Goal: Task Accomplishment & Management: Manage account settings

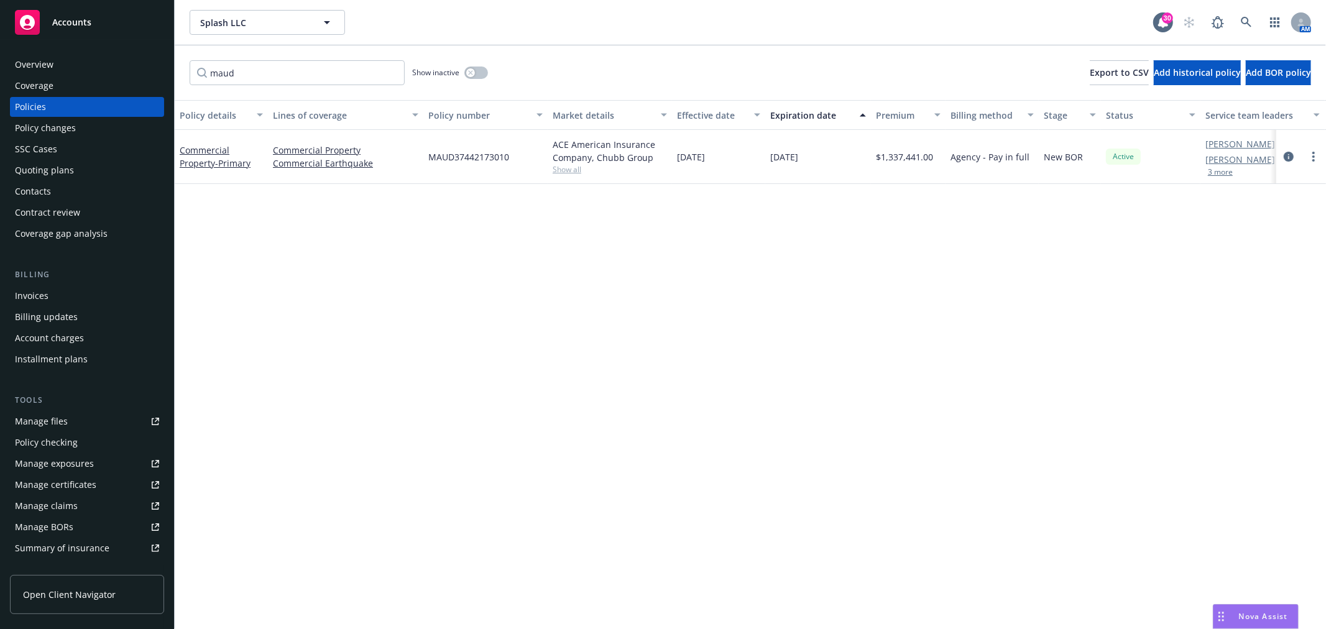
click at [111, 19] on div "Accounts" at bounding box center [87, 22] width 144 height 25
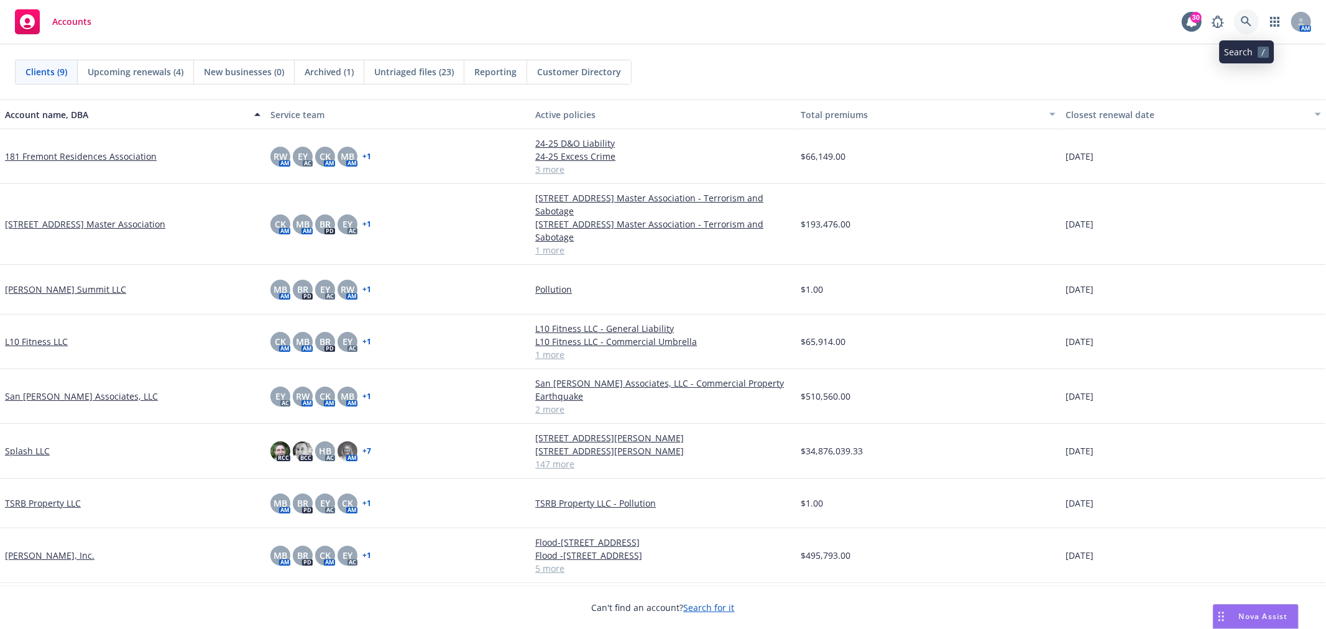
click at [1248, 19] on icon at bounding box center [1246, 21] width 11 height 11
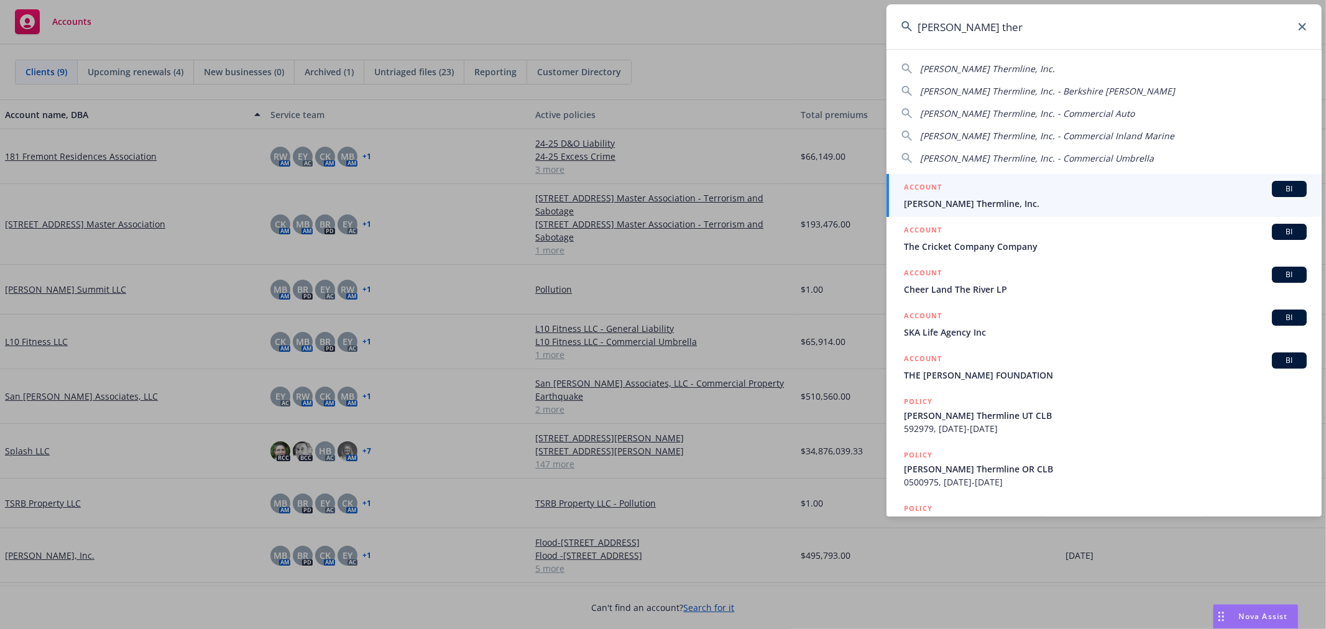
type input "ricker ther"
click at [949, 200] on span "Ricker Thermline, Inc." at bounding box center [1105, 203] width 403 height 13
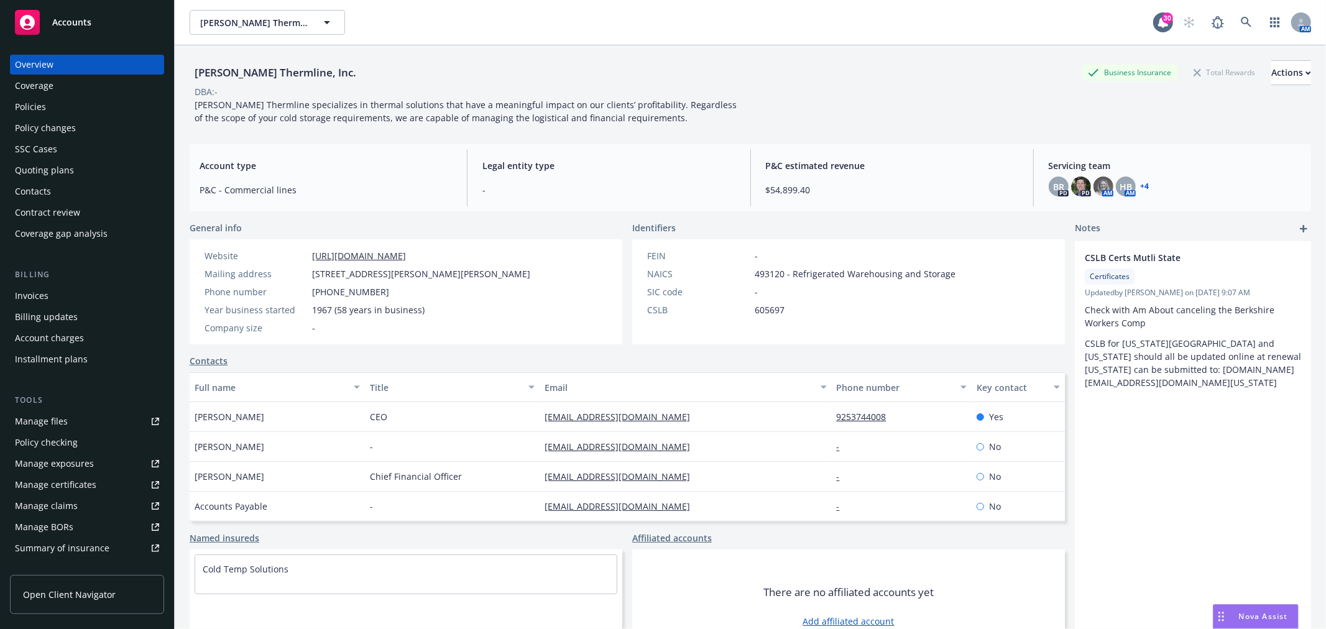
click at [53, 110] on div "Policies" at bounding box center [87, 107] width 144 height 20
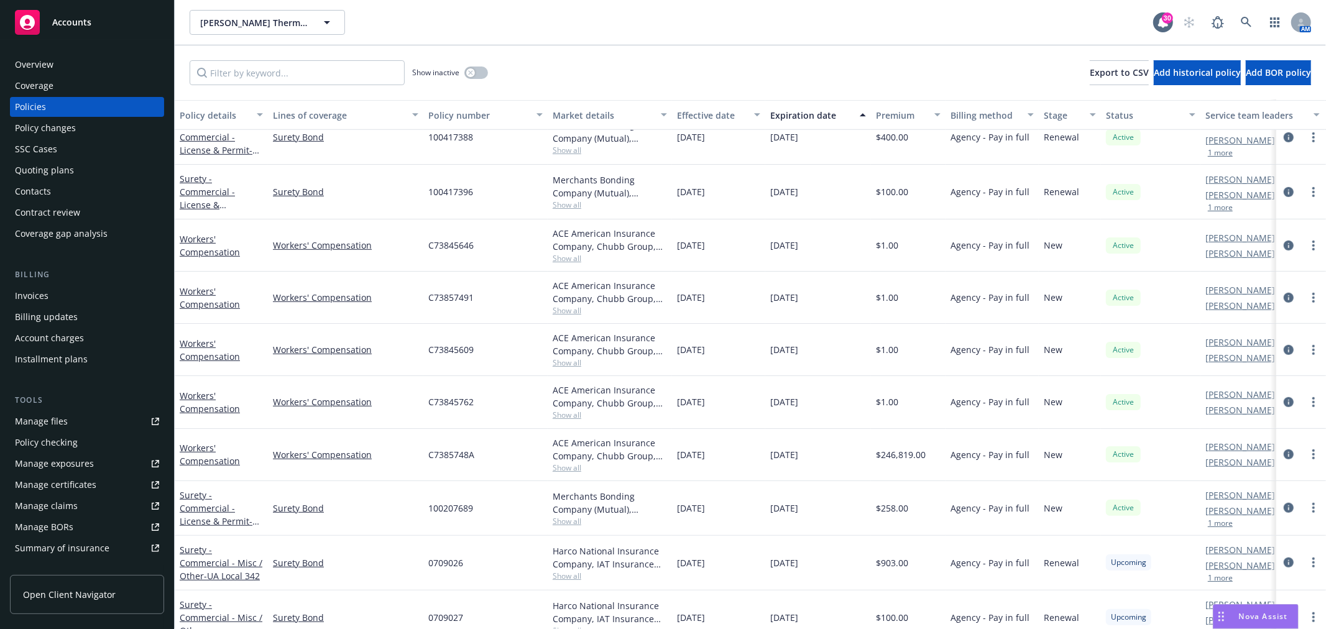
scroll to position [552, 0]
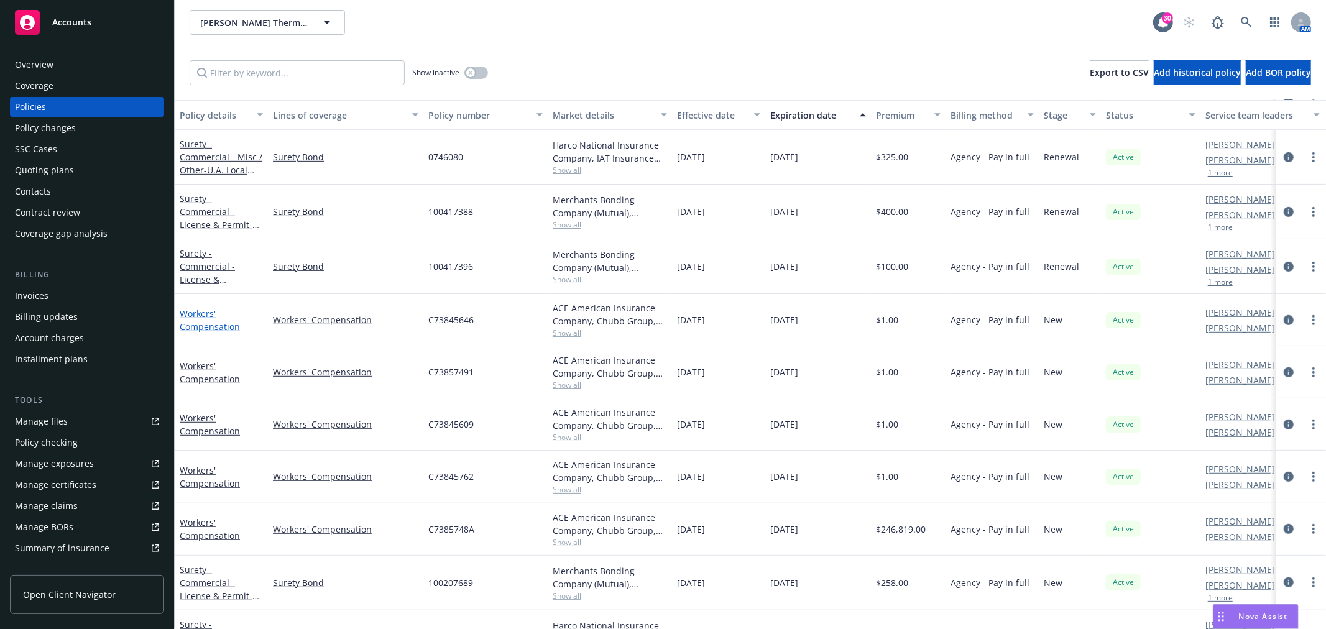
click at [208, 326] on link "Workers' Compensation" at bounding box center [210, 320] width 60 height 25
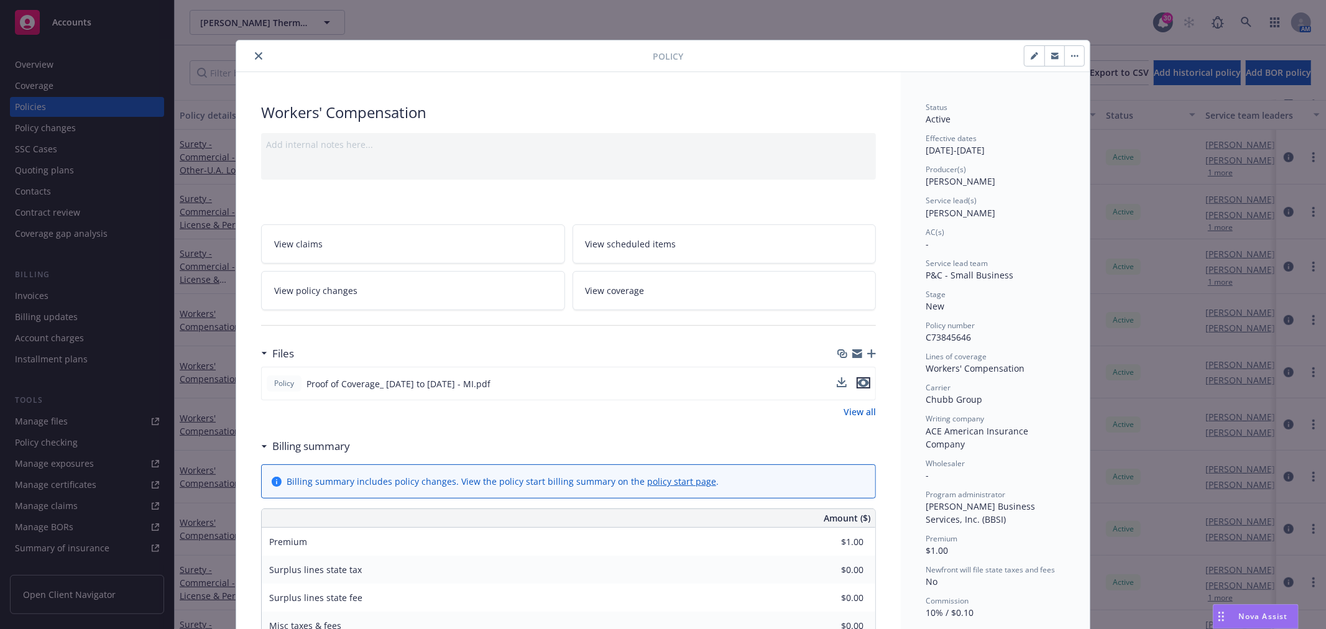
click at [860, 379] on icon "preview file" at bounding box center [863, 383] width 11 height 9
click at [251, 54] on button "close" at bounding box center [258, 55] width 15 height 15
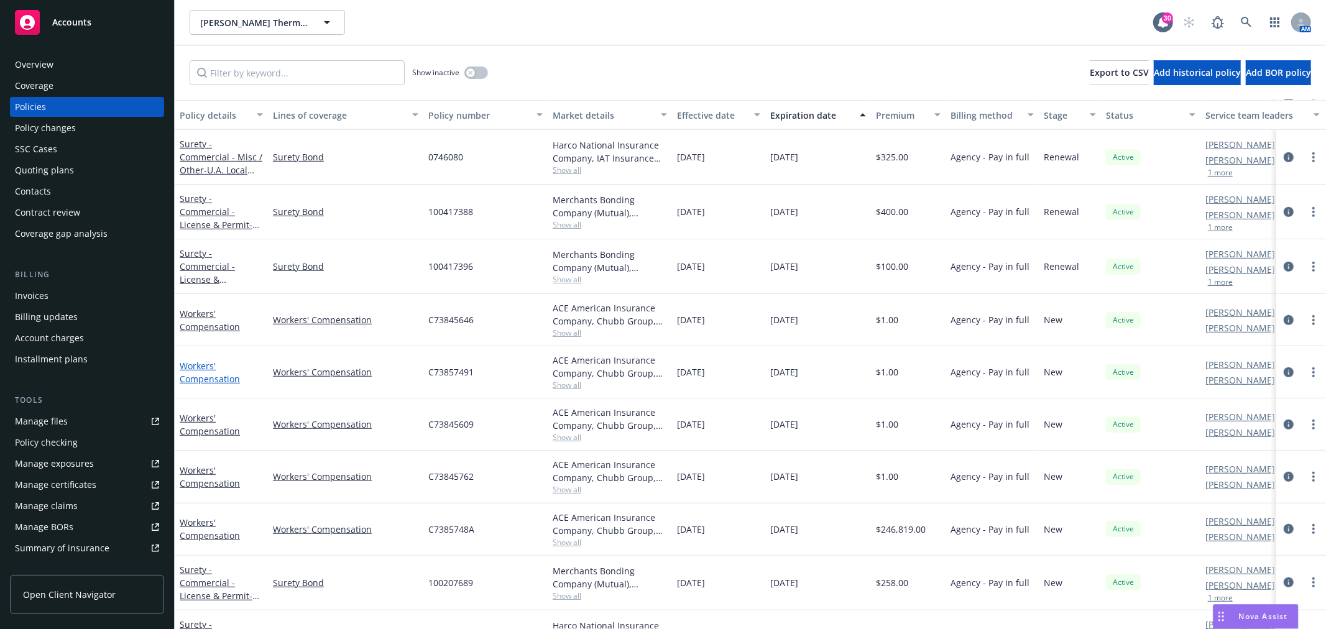
click at [209, 375] on link "Workers' Compensation" at bounding box center [210, 372] width 60 height 25
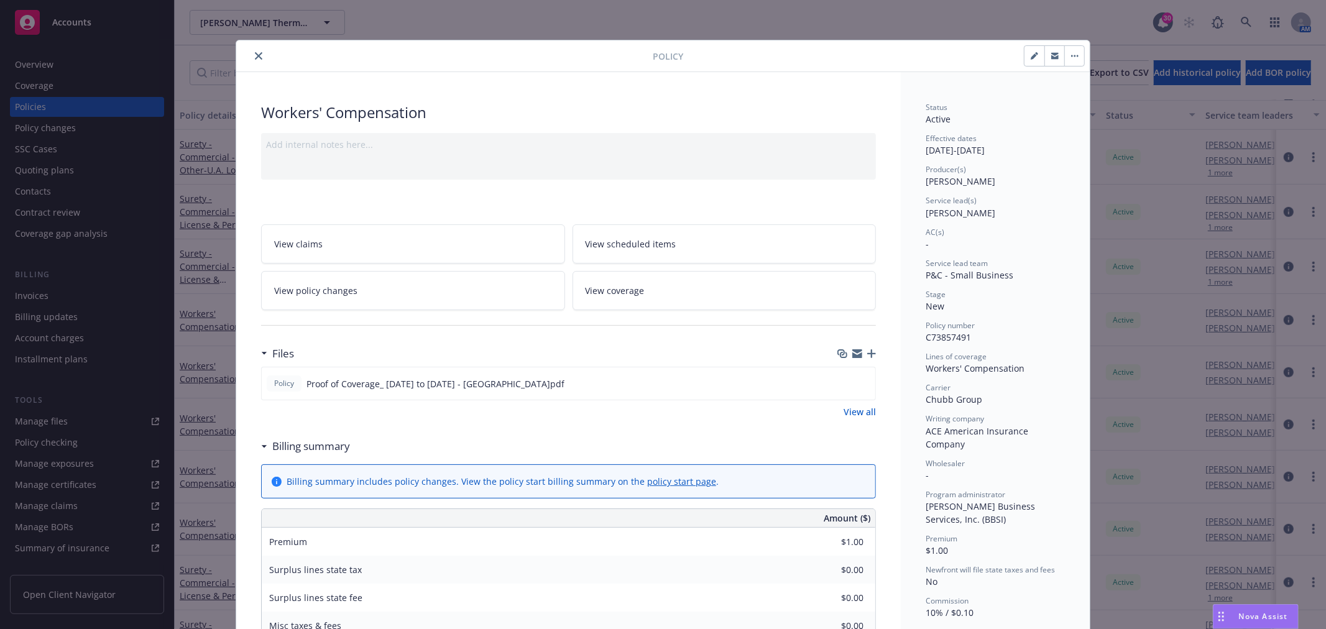
click at [252, 60] on button "close" at bounding box center [258, 55] width 15 height 15
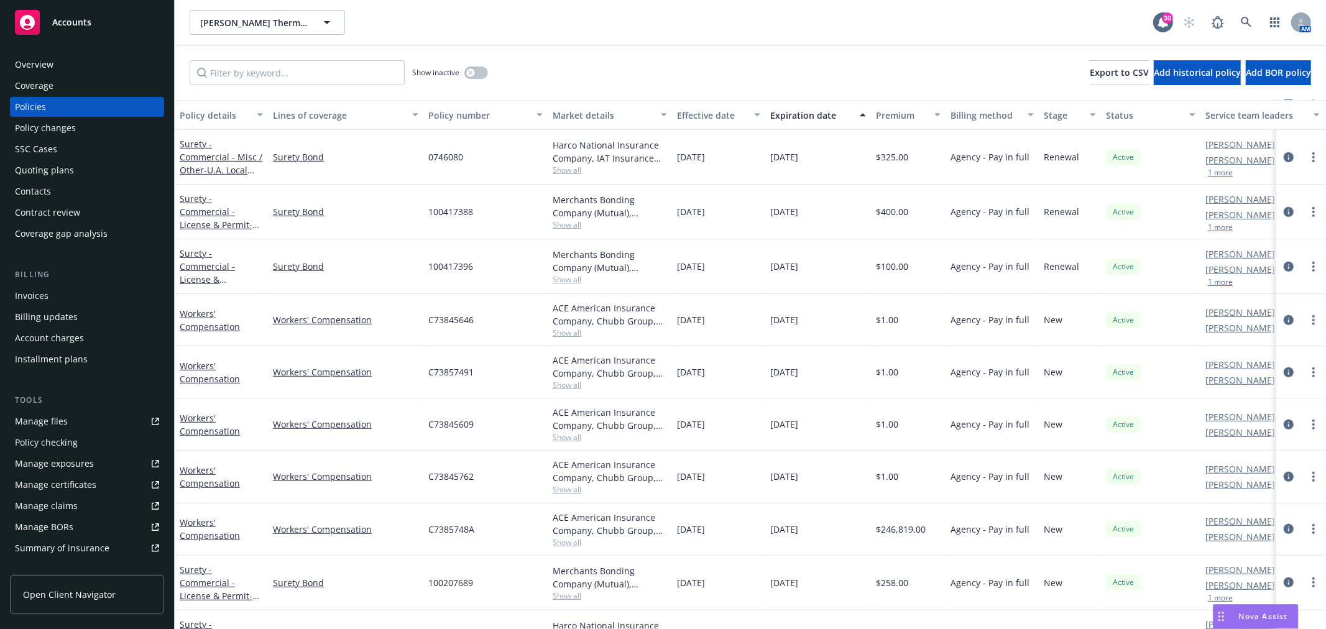
click at [82, 30] on div "Accounts" at bounding box center [87, 22] width 144 height 25
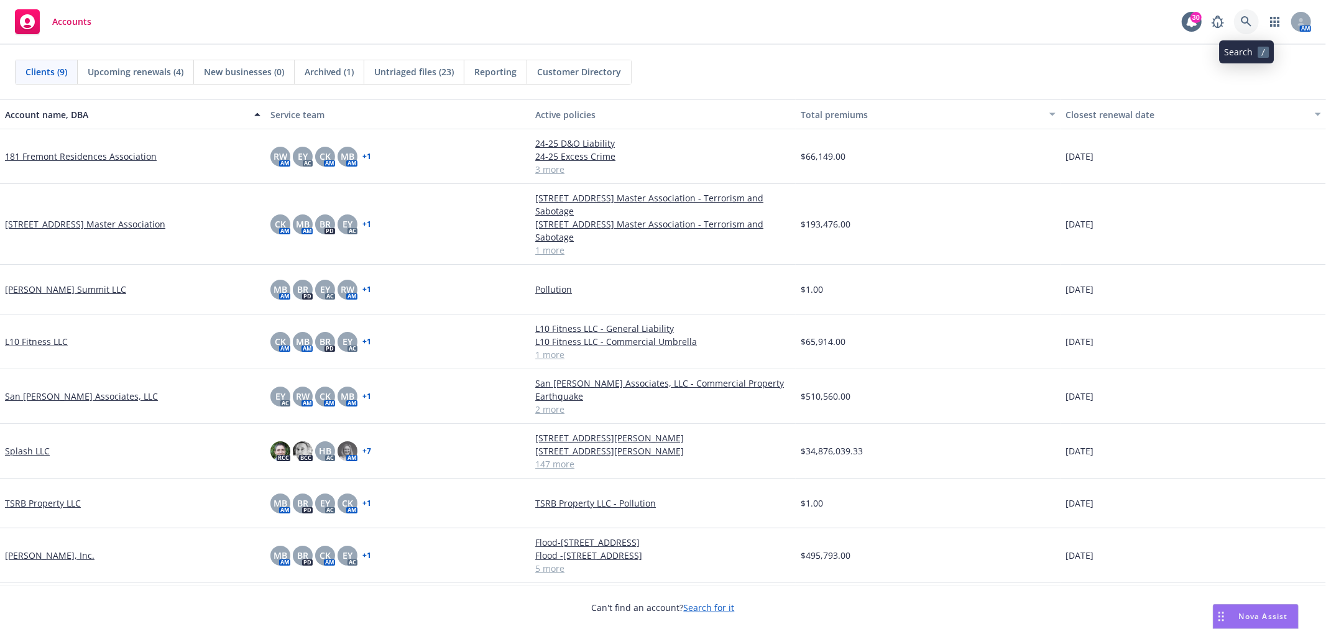
click at [1249, 16] on icon at bounding box center [1246, 21] width 11 height 11
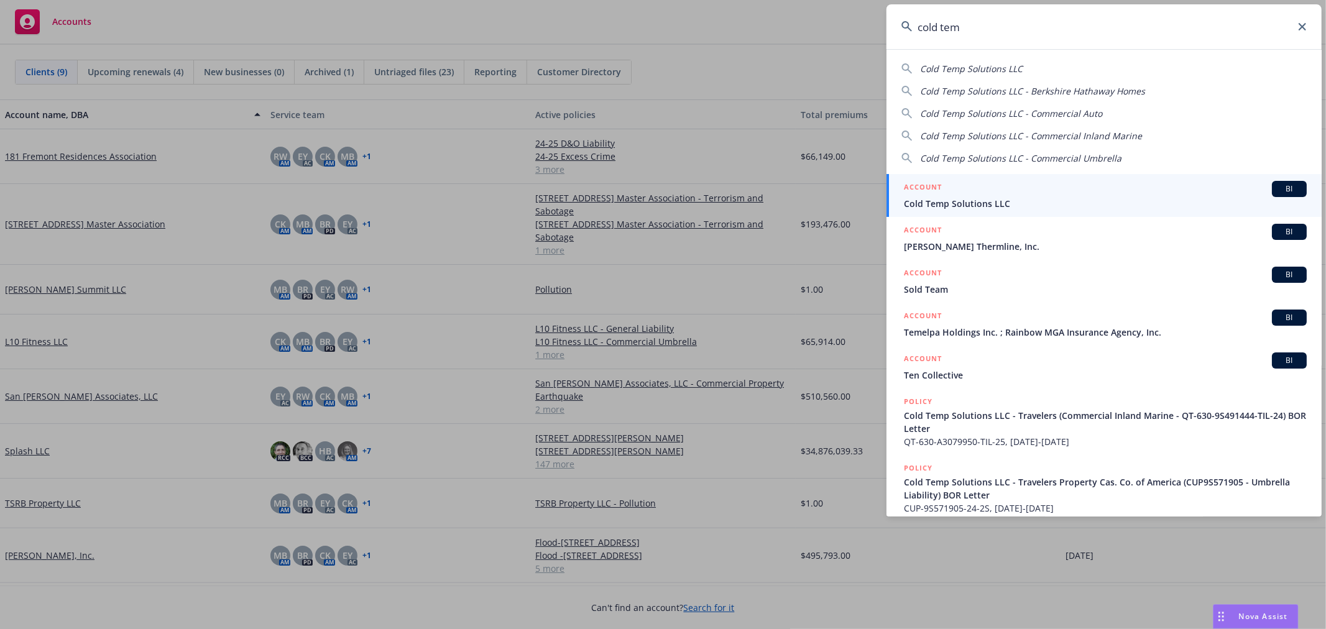
type input "cold tem"
click at [945, 201] on span "Cold Temp Solutions LLC" at bounding box center [1105, 203] width 403 height 13
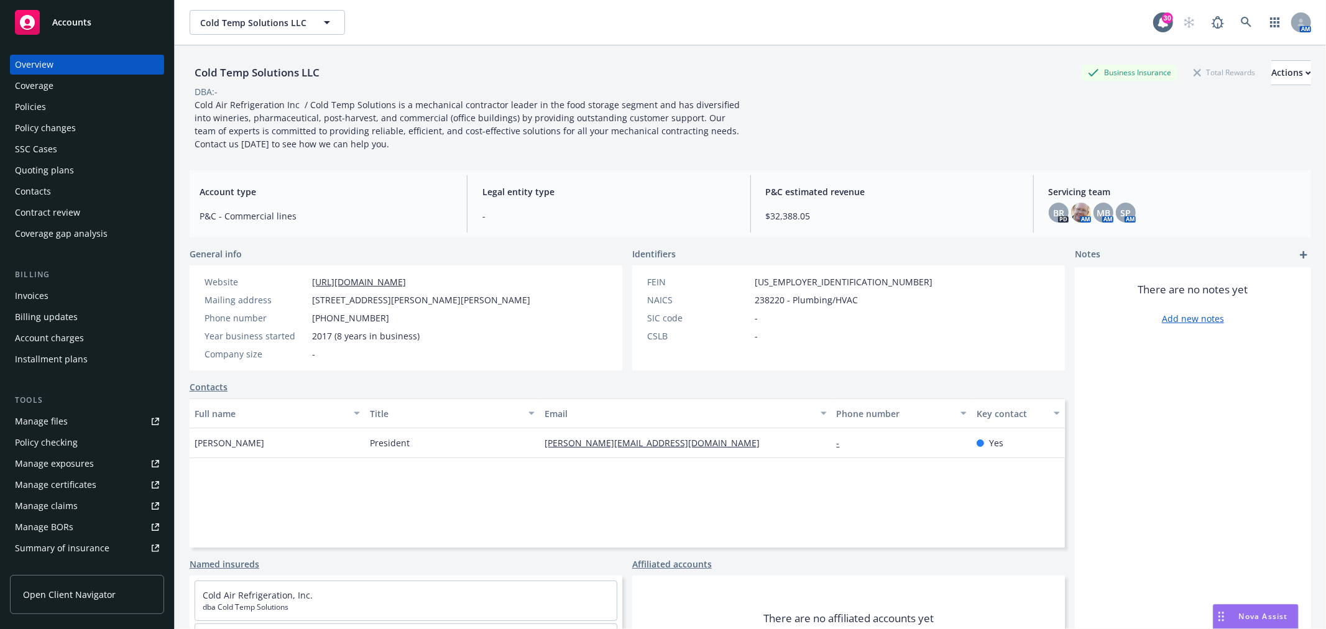
scroll to position [201, 0]
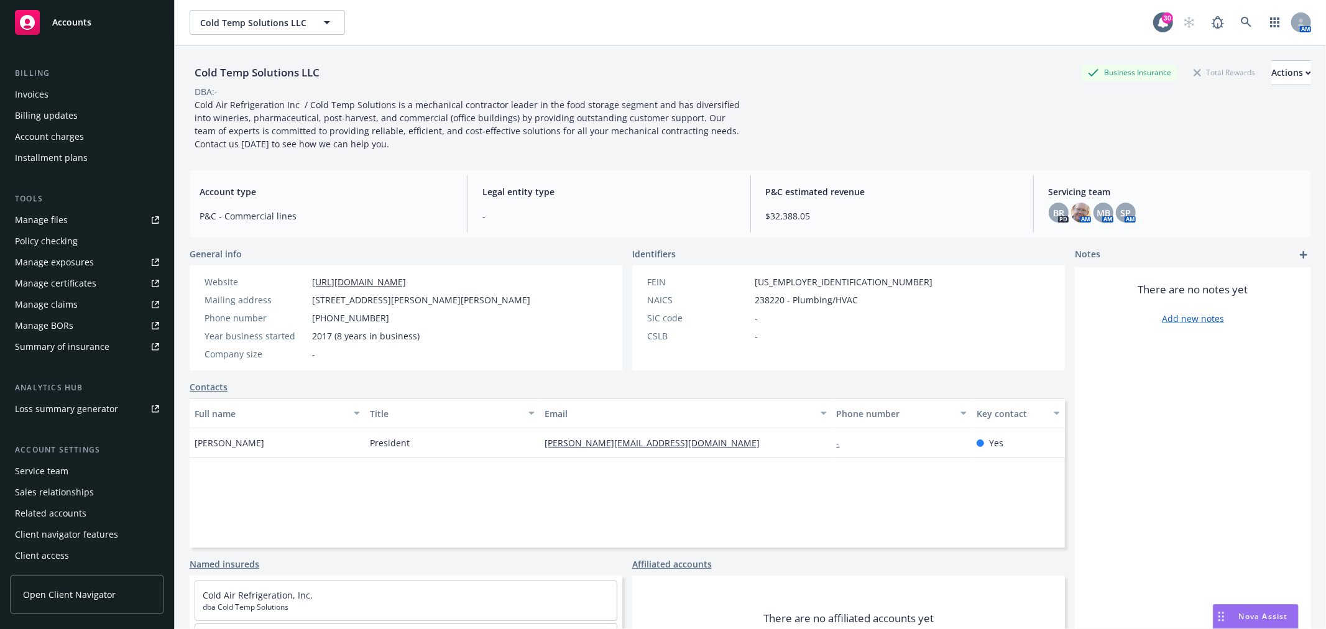
click at [50, 464] on div "Service team" at bounding box center [41, 471] width 53 height 20
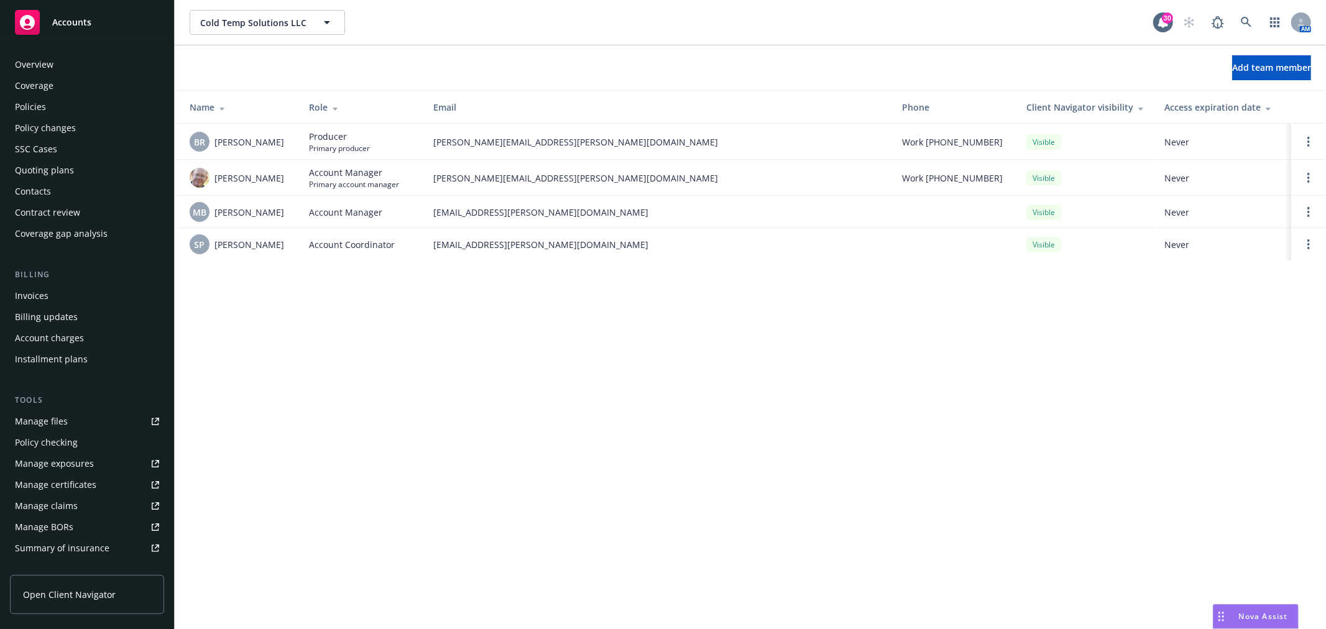
click at [45, 98] on div "Policies" at bounding box center [87, 107] width 144 height 20
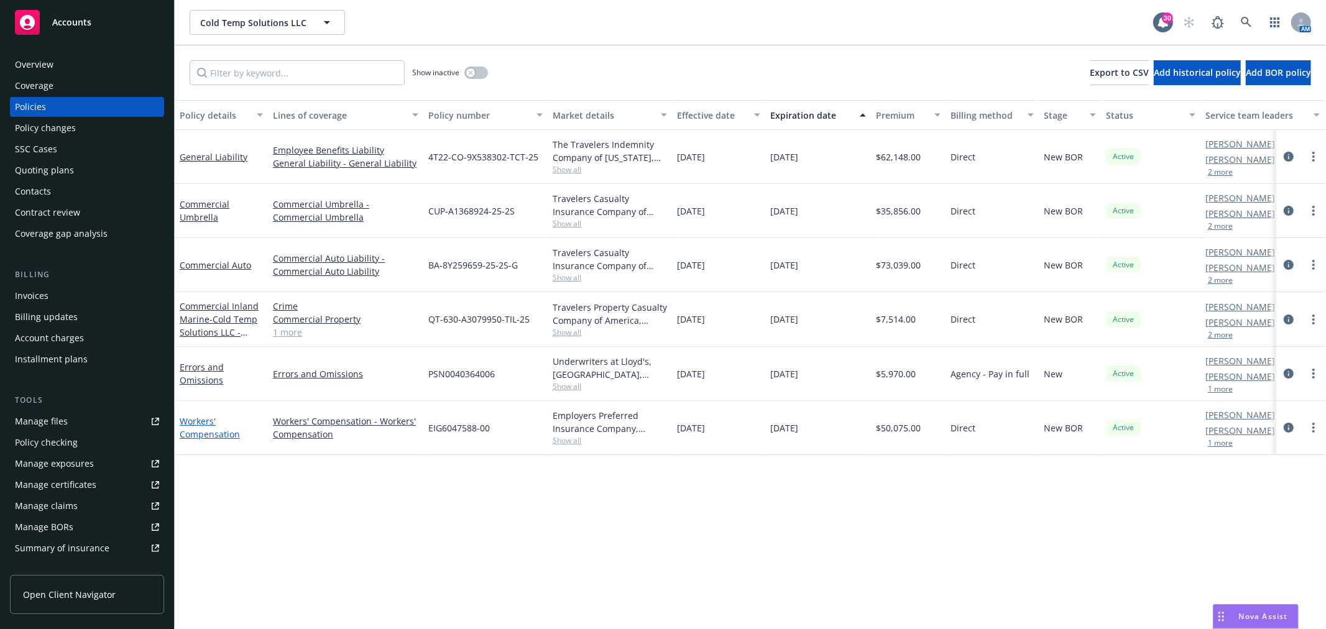
click at [196, 431] on link "Workers' Compensation" at bounding box center [210, 427] width 60 height 25
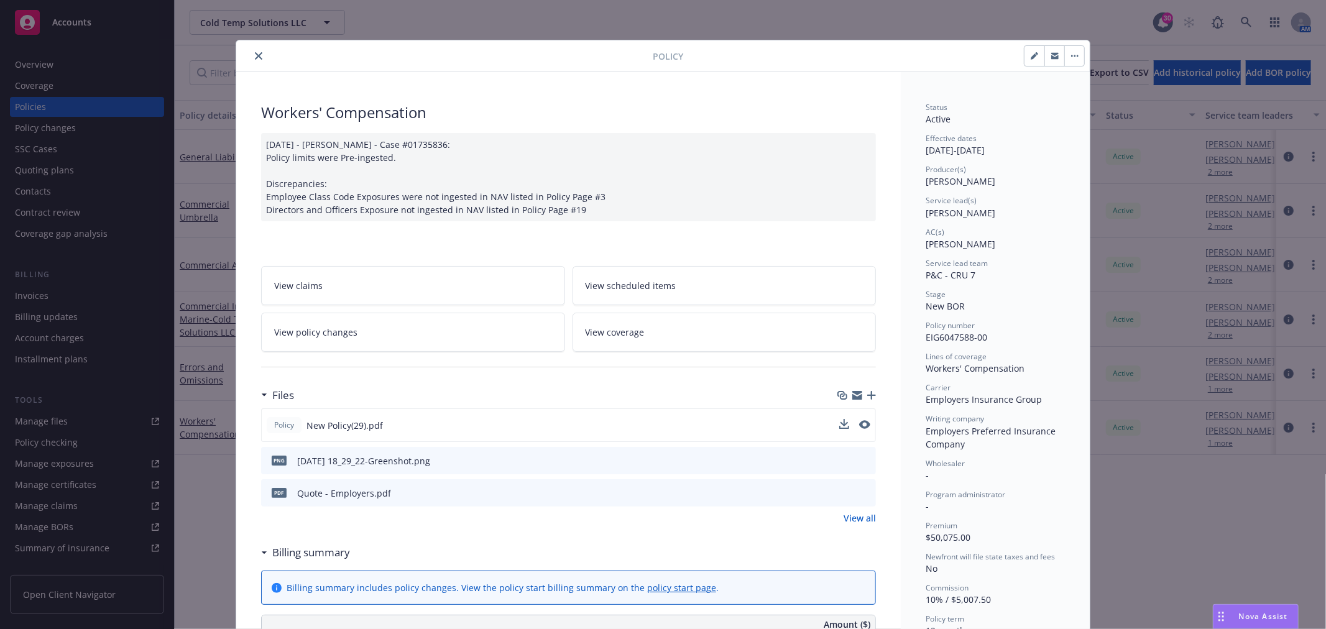
click at [464, 423] on div "Policy New Policy(29).pdf" at bounding box center [568, 425] width 615 height 34
click at [865, 423] on button "preview file" at bounding box center [864, 424] width 14 height 11
click at [257, 53] on button "close" at bounding box center [258, 55] width 15 height 15
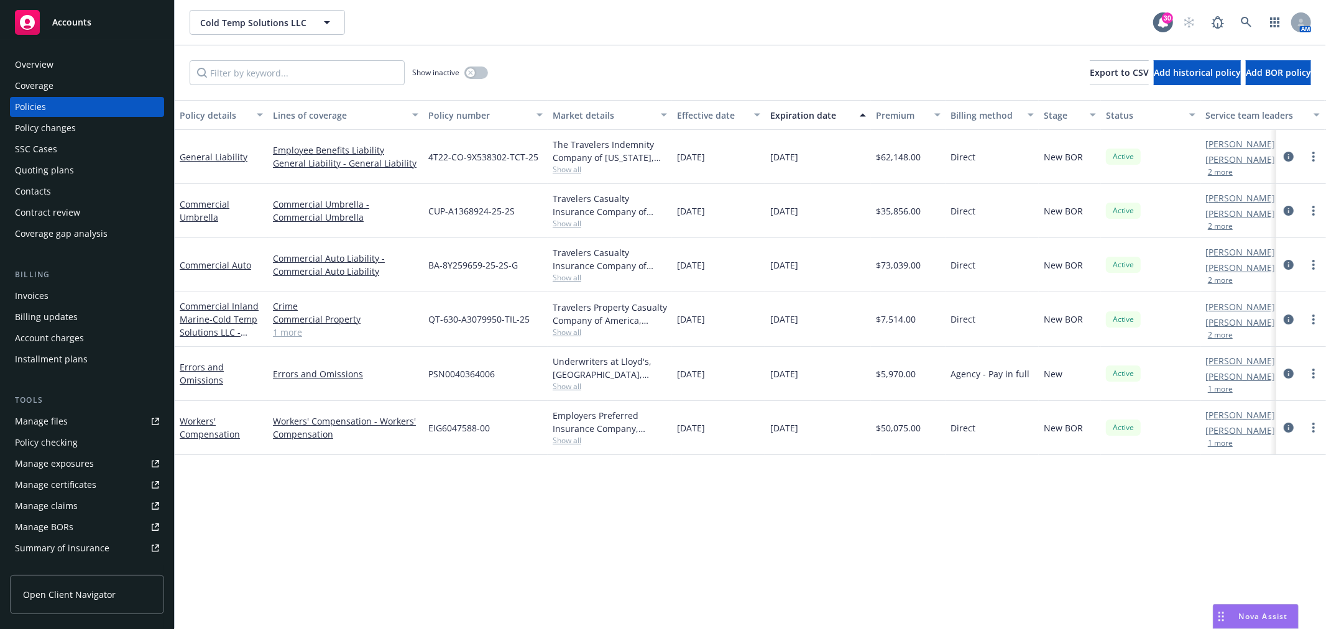
click at [111, 17] on div "Accounts" at bounding box center [87, 22] width 144 height 25
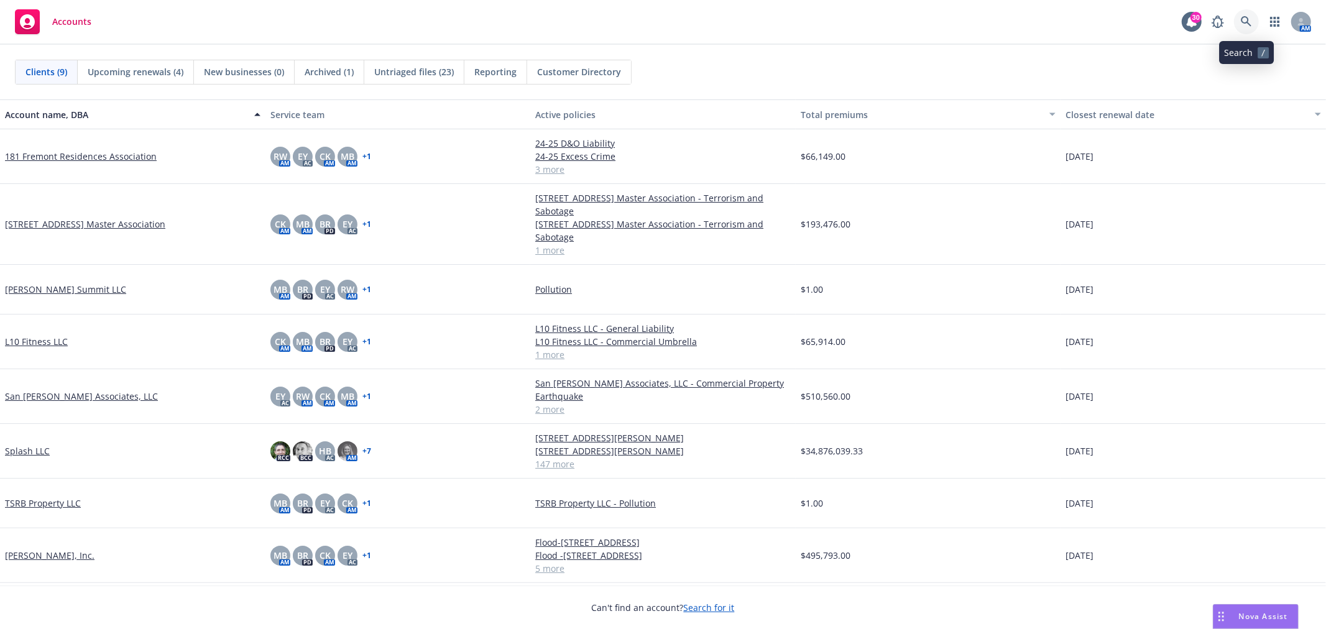
click at [1246, 21] on icon at bounding box center [1246, 21] width 11 height 11
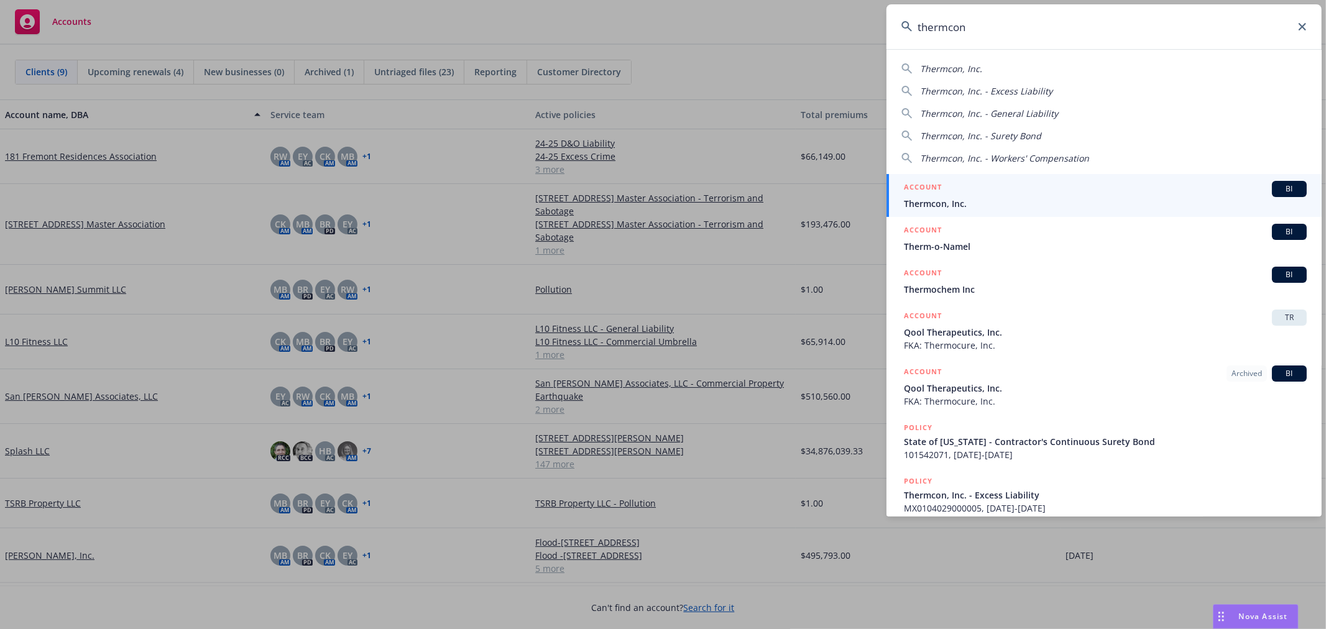
click at [959, 67] on span "Thermcon, Inc." at bounding box center [951, 69] width 62 height 12
type input "Thermcon, Inc."
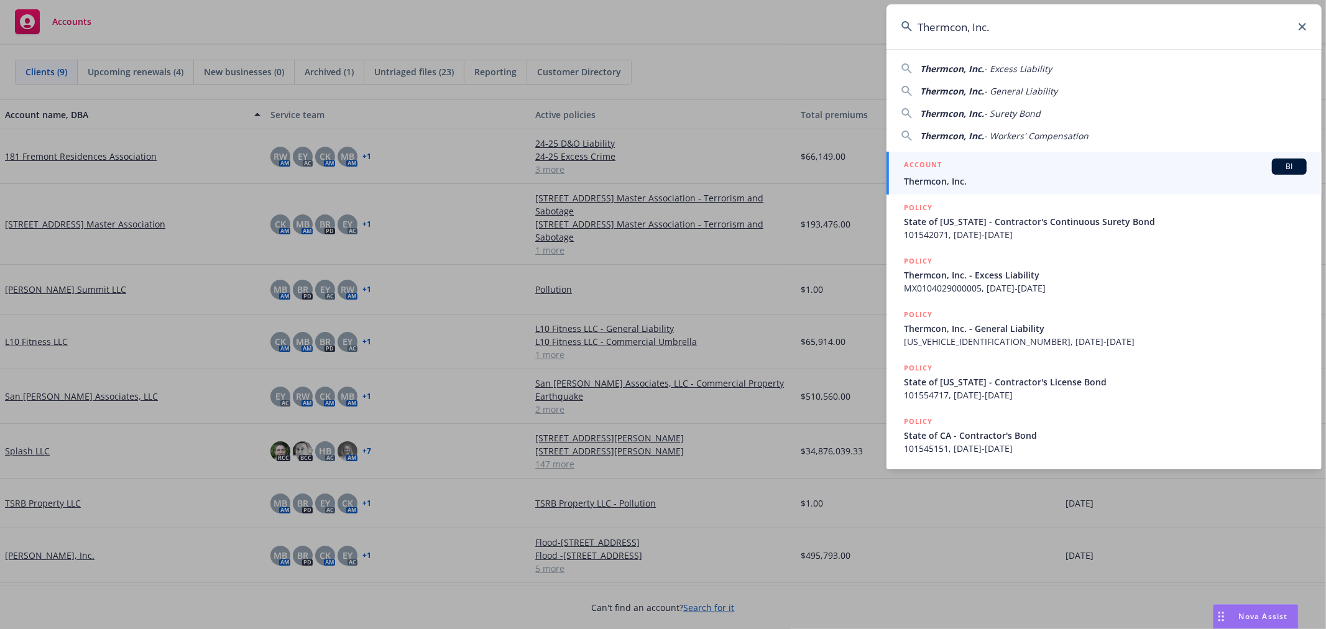
click at [914, 186] on span "Thermcon, Inc." at bounding box center [1105, 181] width 403 height 13
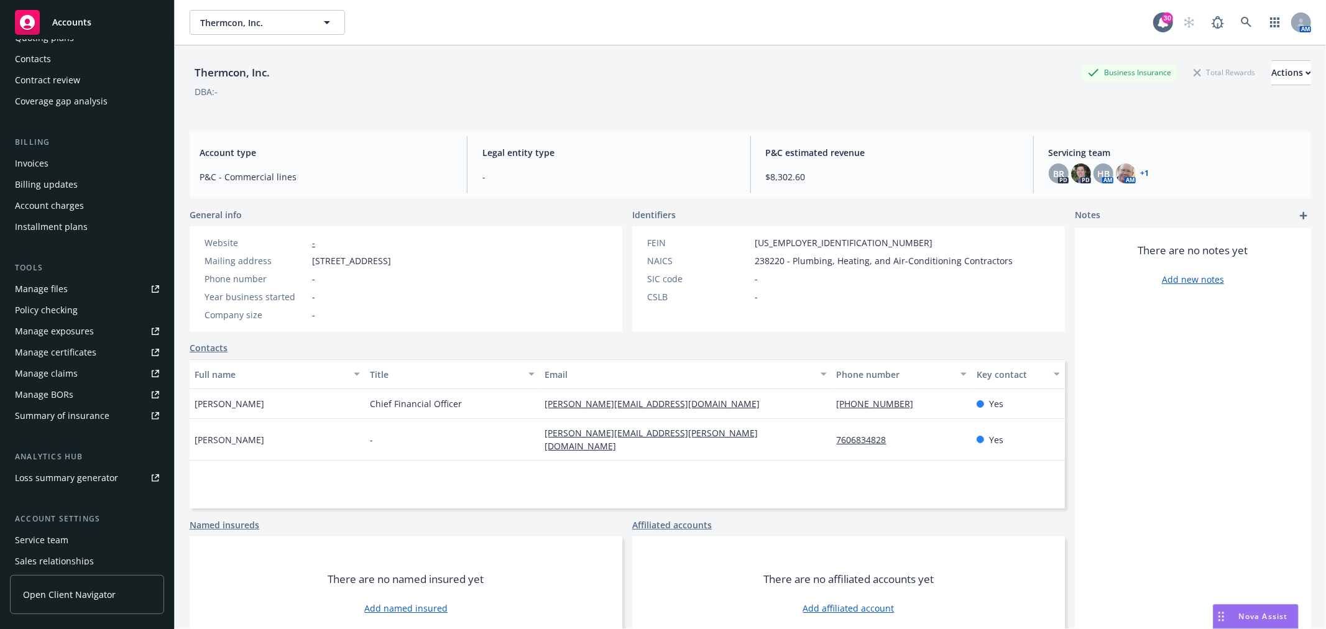
scroll to position [138, 0]
click at [55, 533] on div "Service team" at bounding box center [41, 535] width 53 height 20
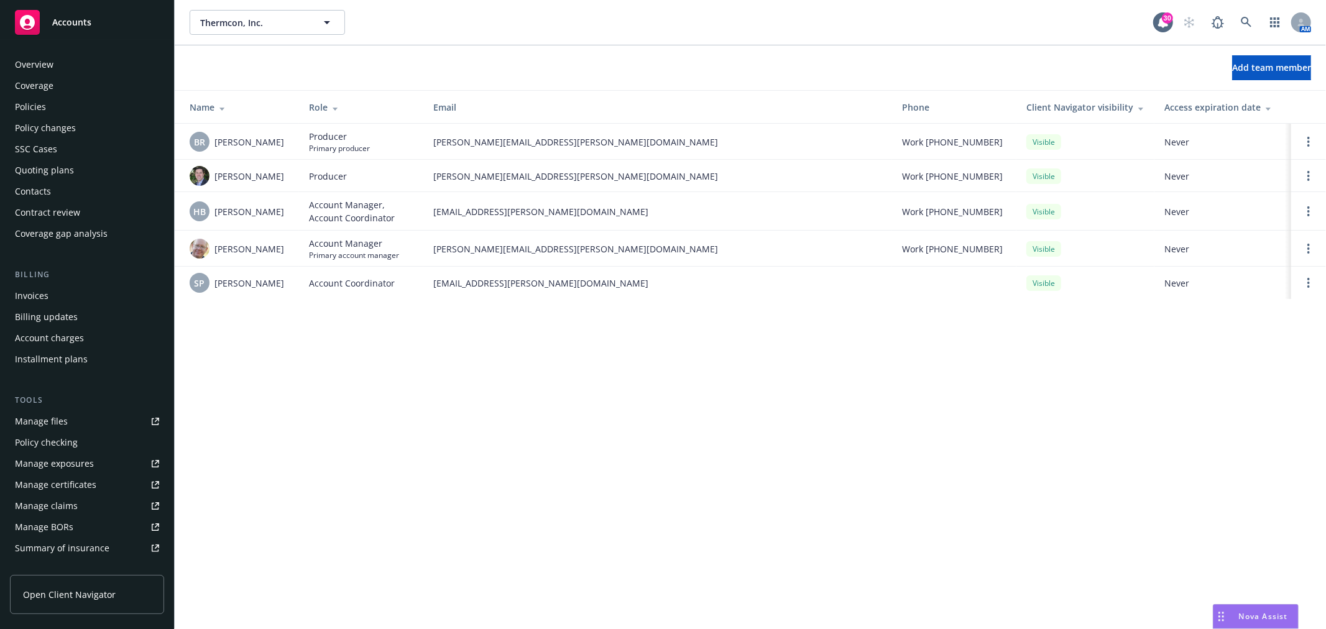
click at [52, 110] on div "Policies" at bounding box center [87, 107] width 144 height 20
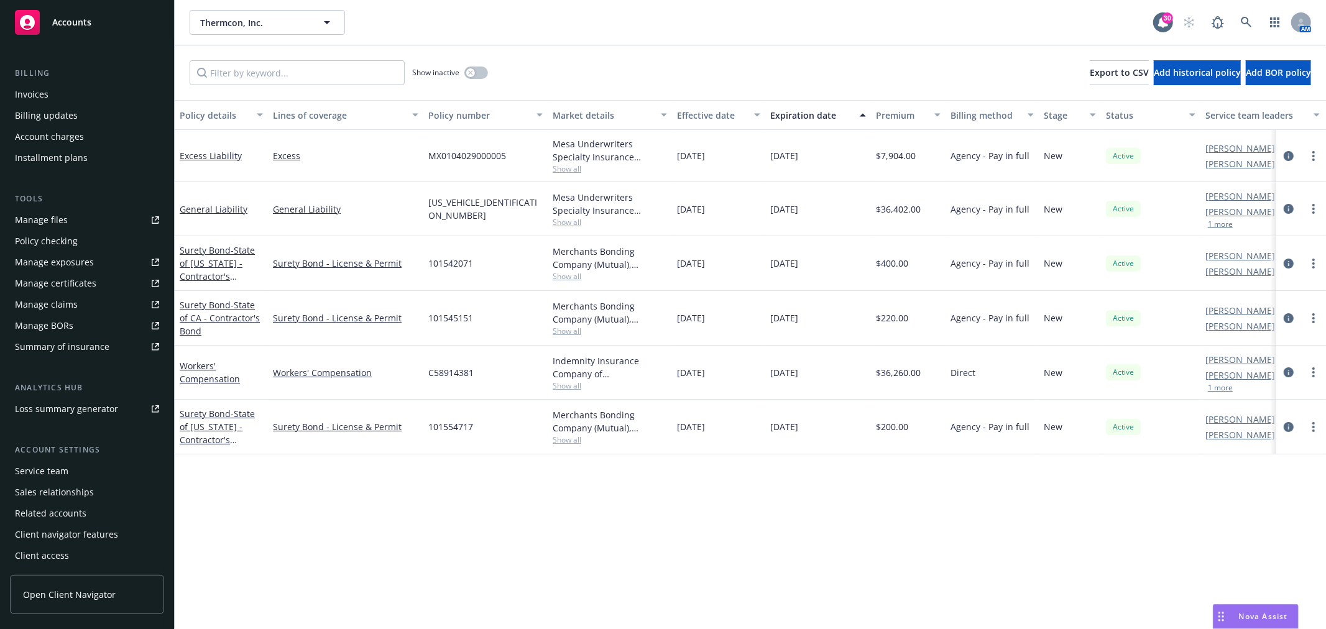
scroll to position [132, 0]
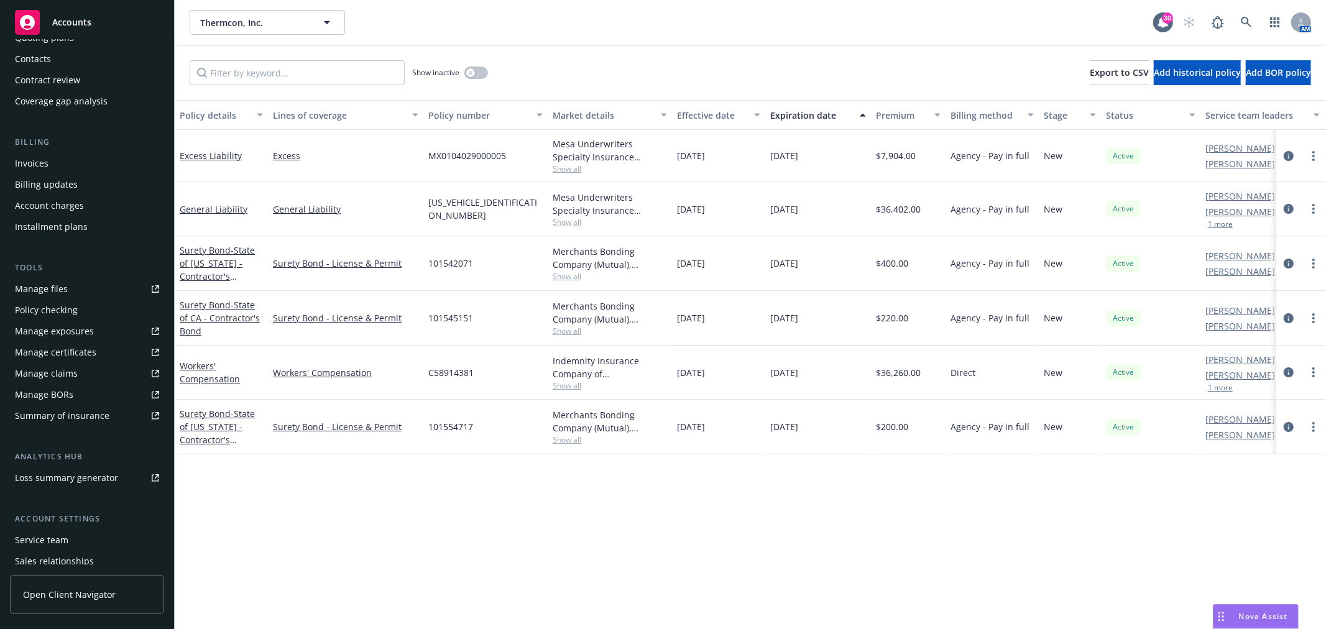
click at [71, 352] on div "Manage certificates" at bounding box center [55, 353] width 81 height 20
click at [1249, 22] on icon at bounding box center [1246, 22] width 11 height 11
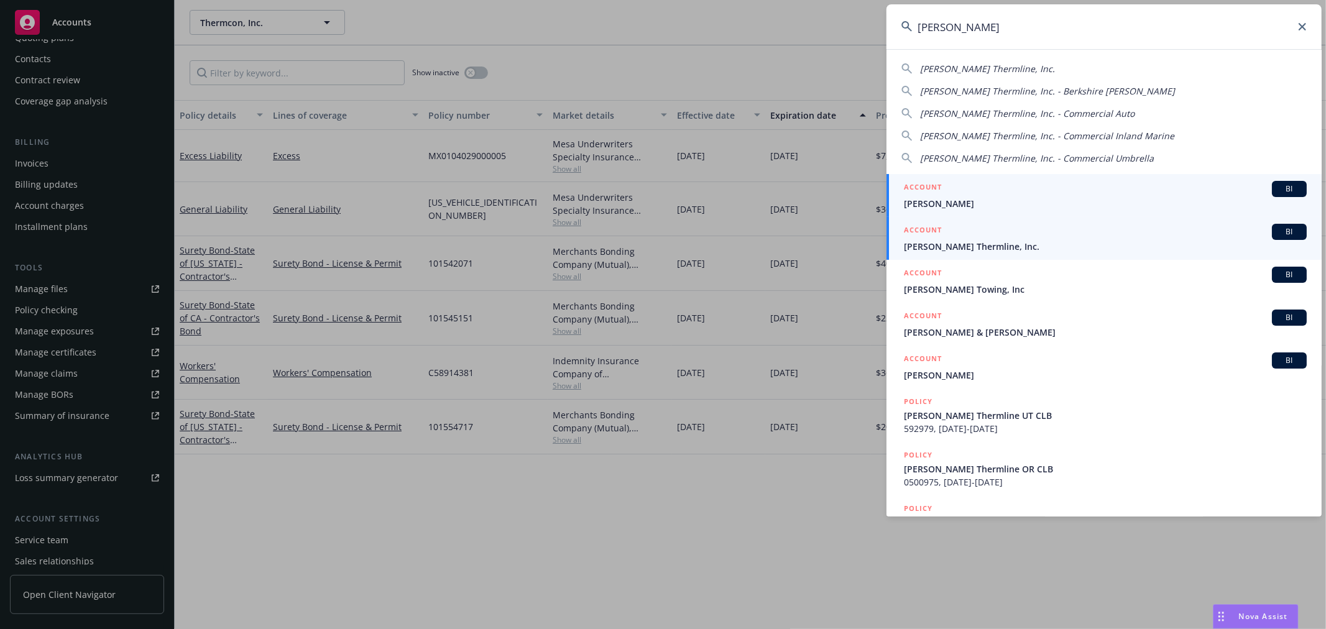
type input "ricker"
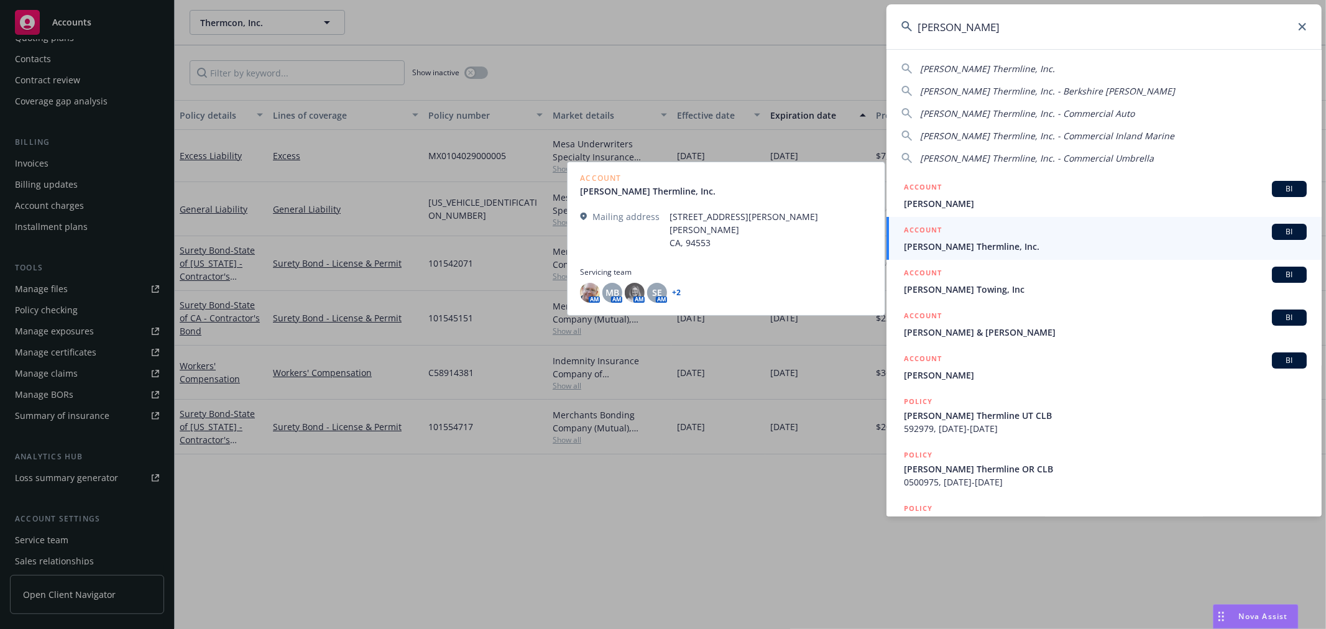
click at [970, 246] on span "[PERSON_NAME] Thermline, Inc." at bounding box center [1105, 246] width 403 height 13
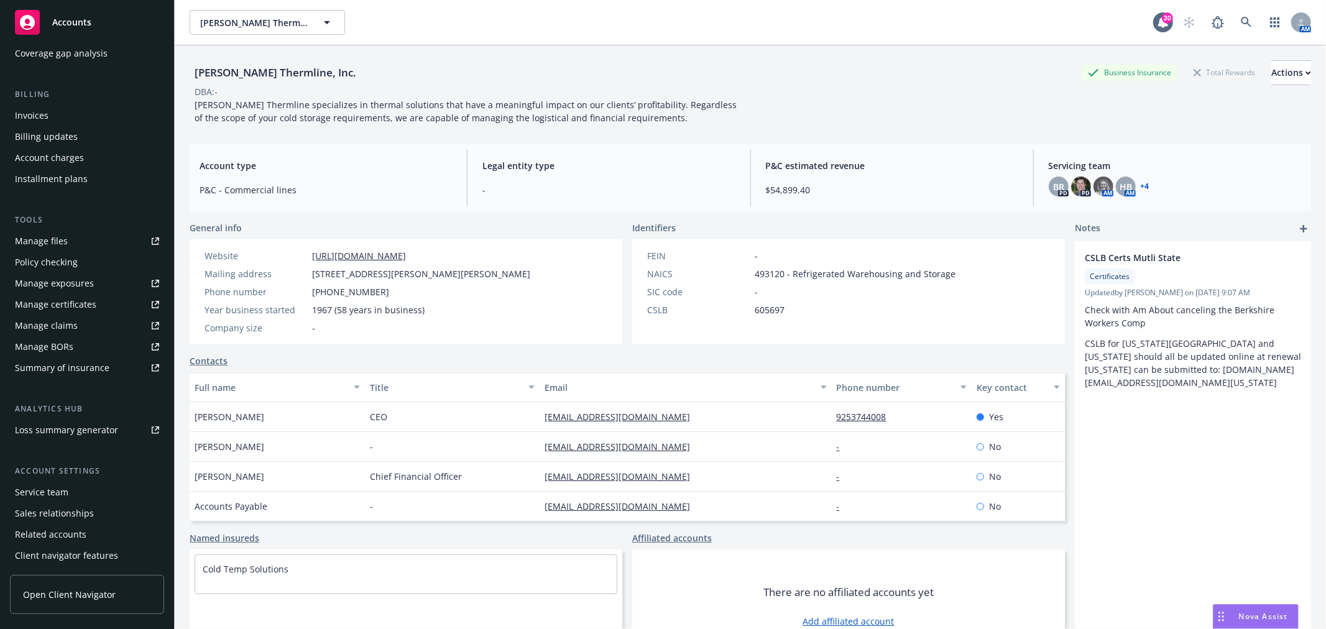
scroll to position [201, 0]
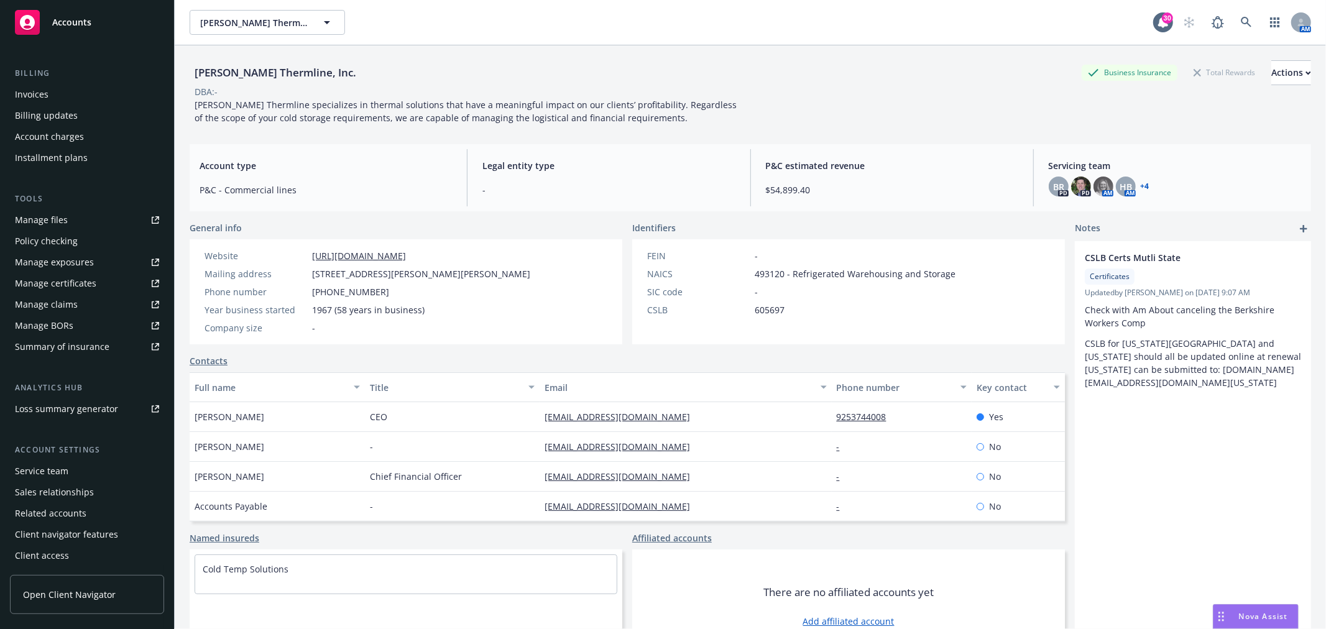
click at [67, 346] on div "Summary of insurance" at bounding box center [62, 347] width 94 height 20
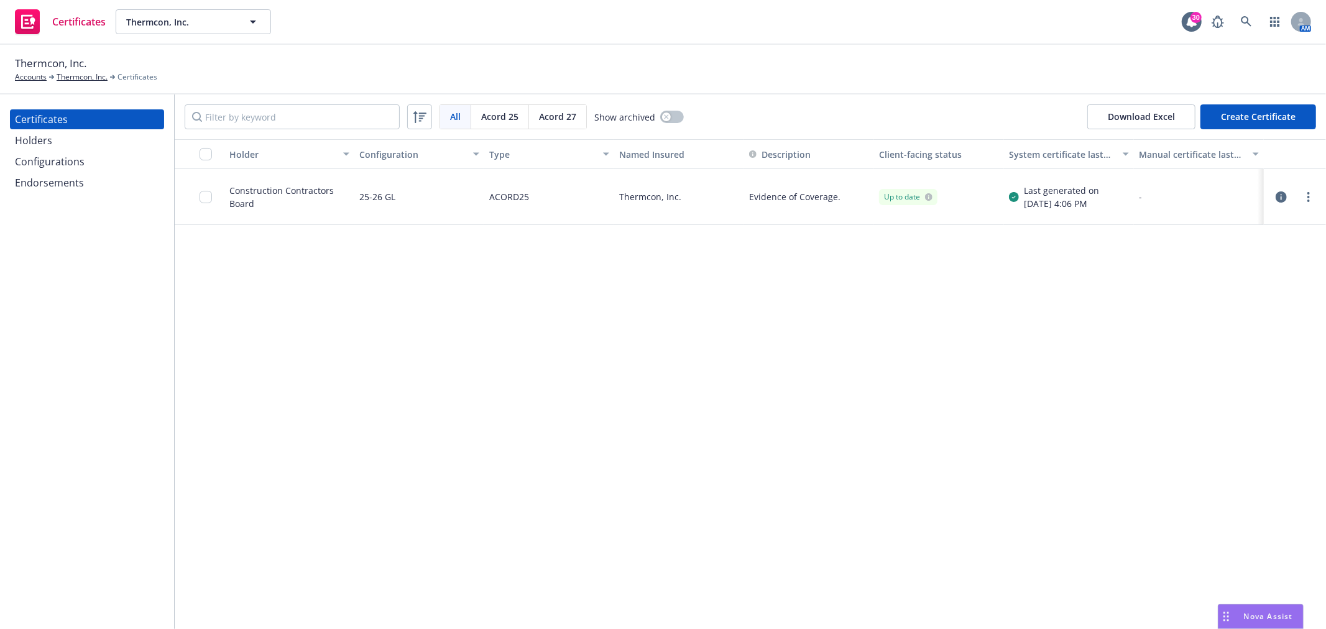
click at [38, 144] on div "Holders" at bounding box center [33, 141] width 37 height 20
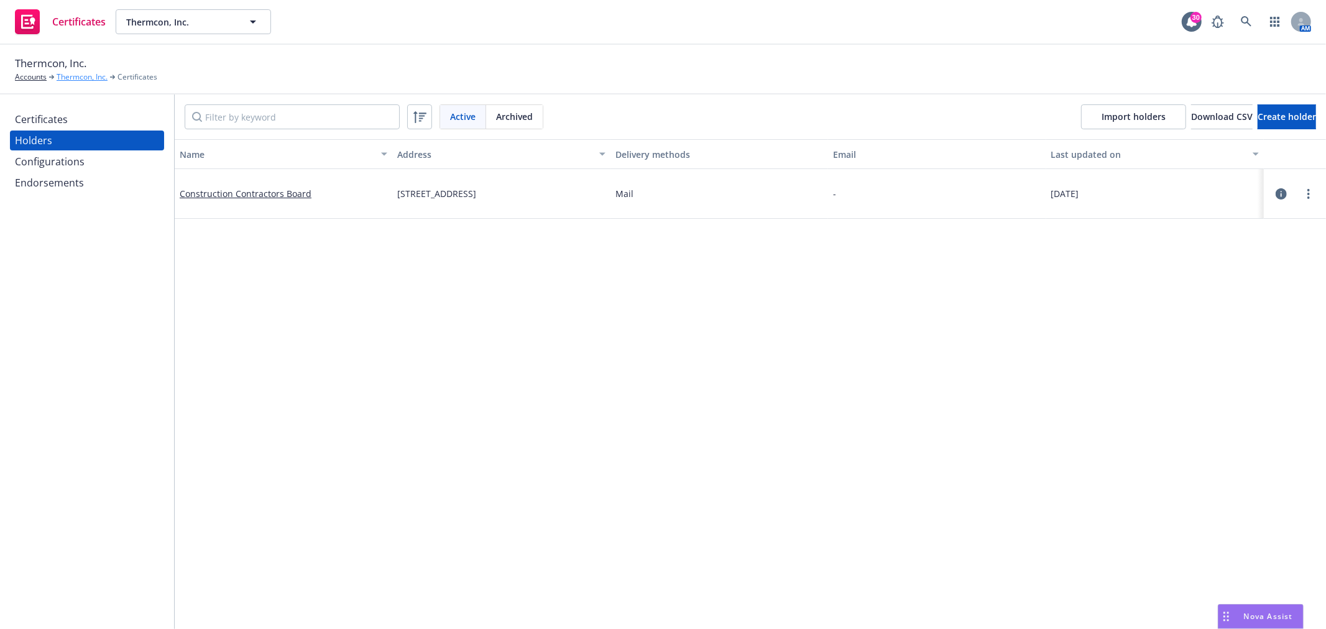
click at [79, 73] on link "Thermcon, Inc." at bounding box center [82, 76] width 51 height 11
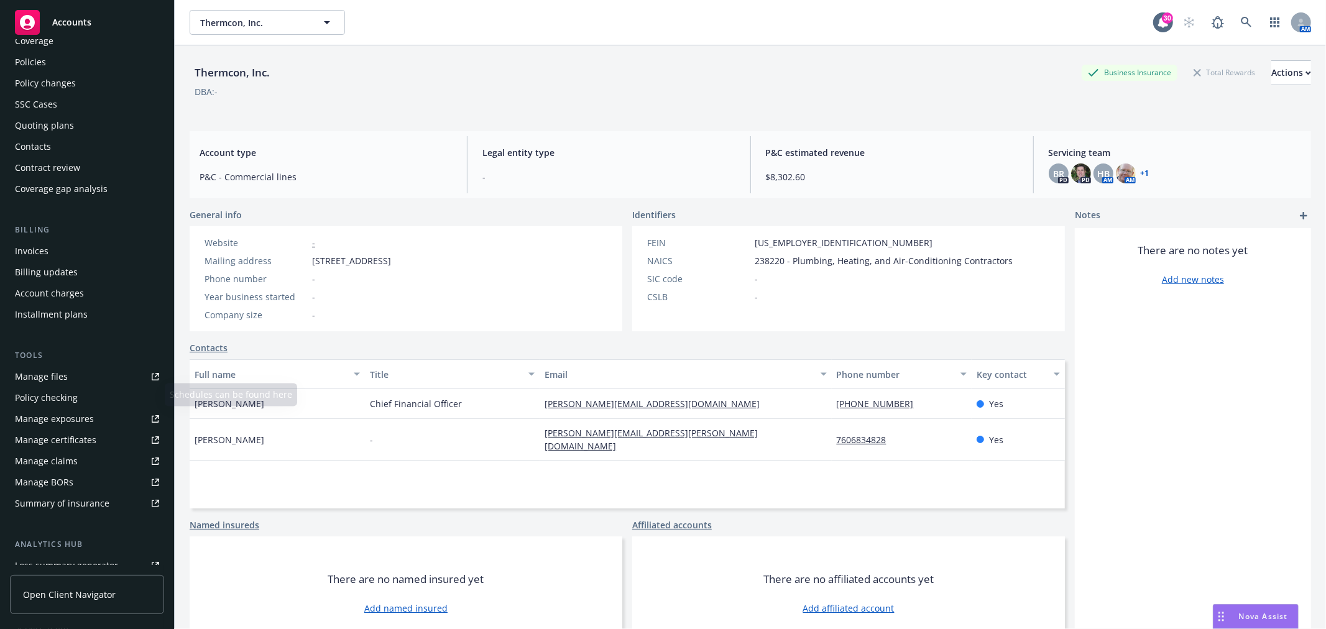
scroll to position [69, 0]
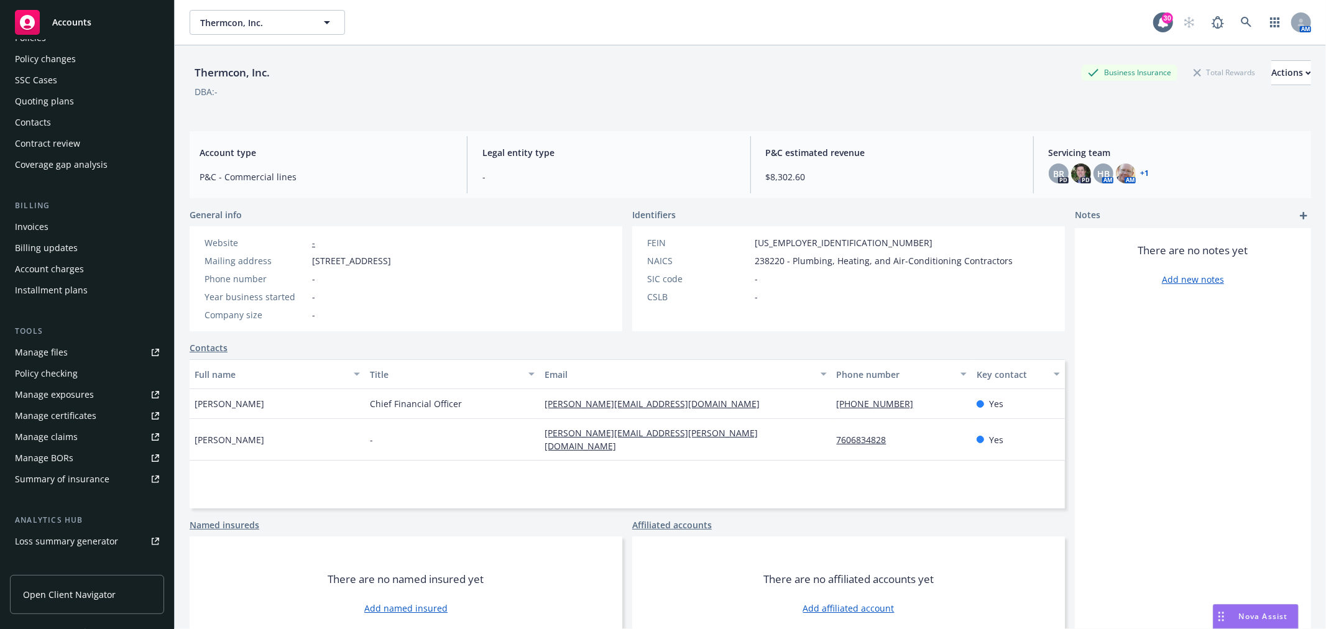
click at [77, 412] on div "Manage certificates" at bounding box center [55, 416] width 81 height 20
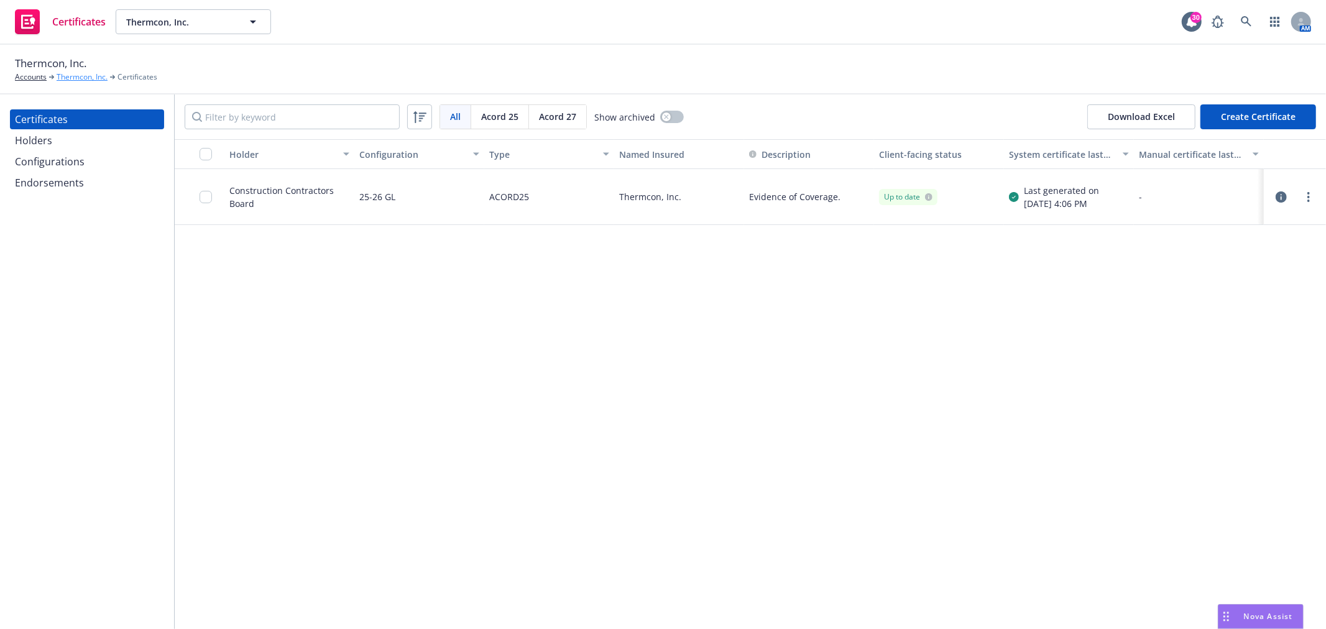
click at [80, 73] on link "Thermcon, Inc." at bounding box center [82, 76] width 51 height 11
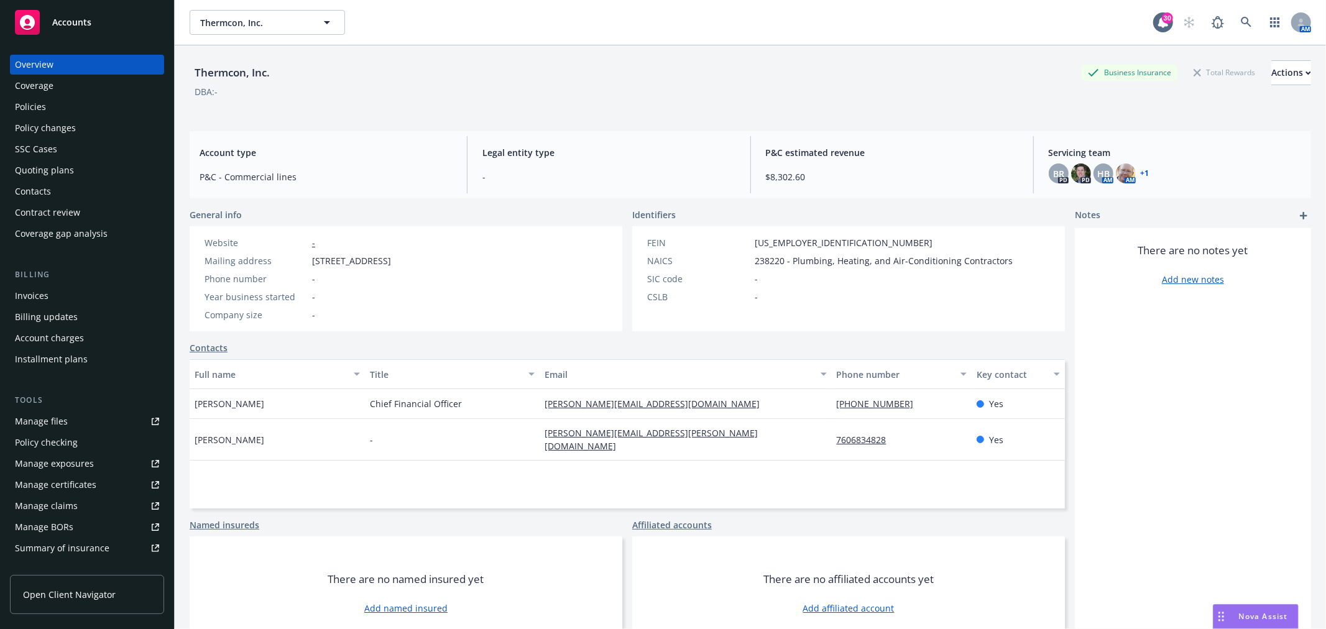
click at [52, 103] on div "Policies" at bounding box center [87, 107] width 144 height 20
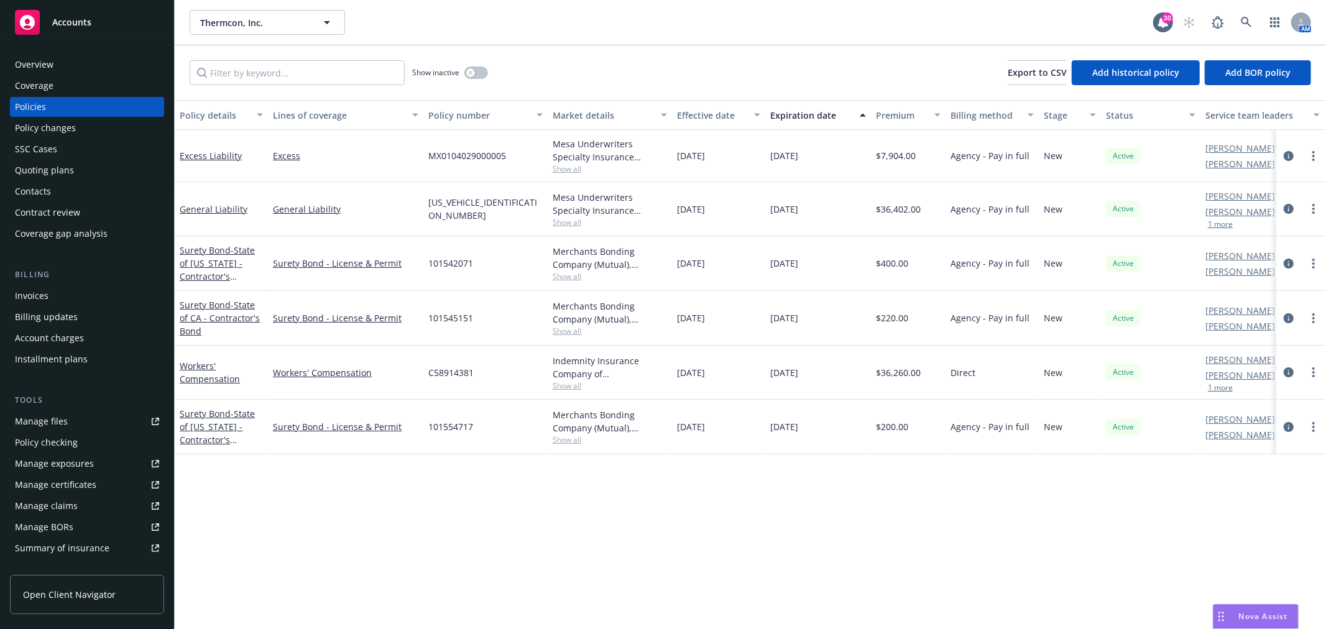
click at [108, 21] on div "Accounts" at bounding box center [87, 22] width 144 height 25
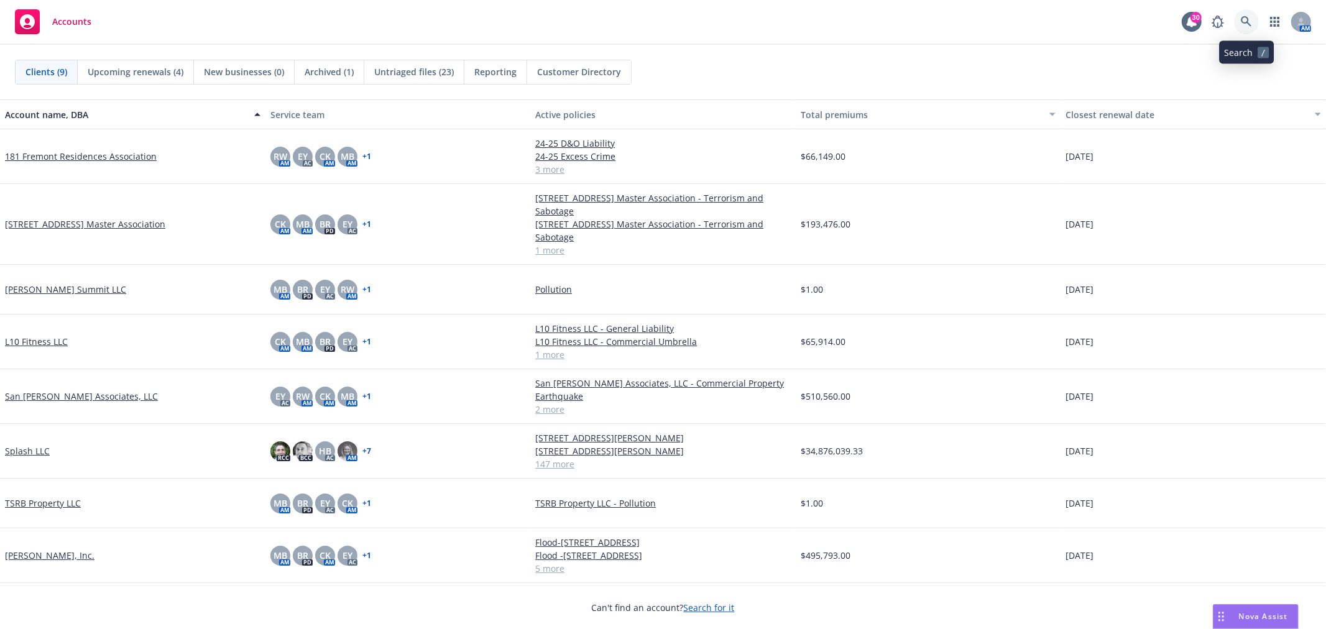
click at [1242, 20] on icon at bounding box center [1246, 21] width 11 height 11
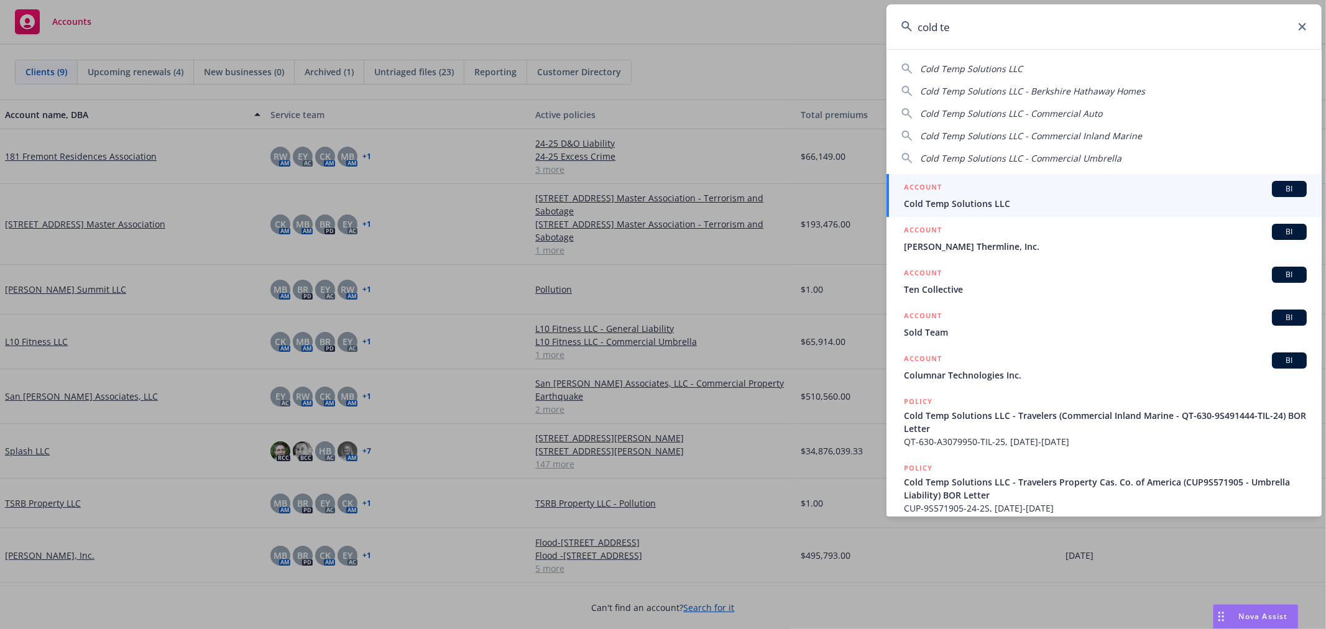
click at [979, 63] on span "Cold Temp Solutions LLC" at bounding box center [971, 69] width 103 height 12
type input "Cold Temp Solutions LLC"
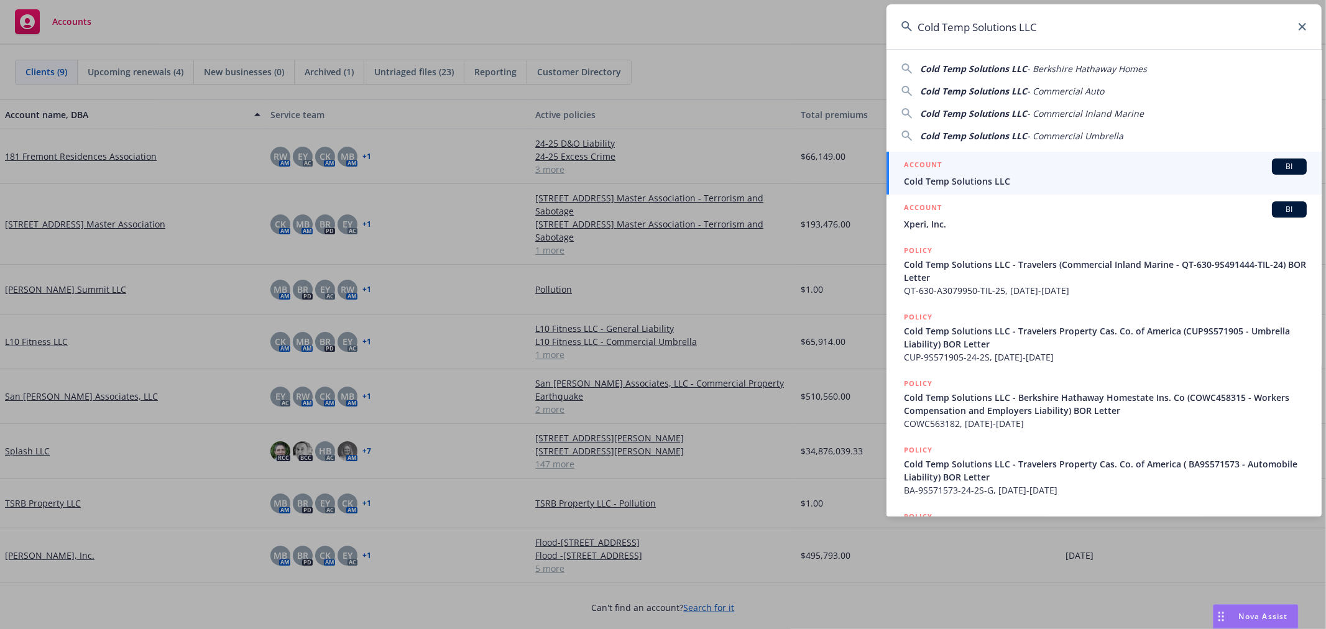
click at [965, 179] on span "Cold Temp Solutions LLC" at bounding box center [1105, 181] width 403 height 13
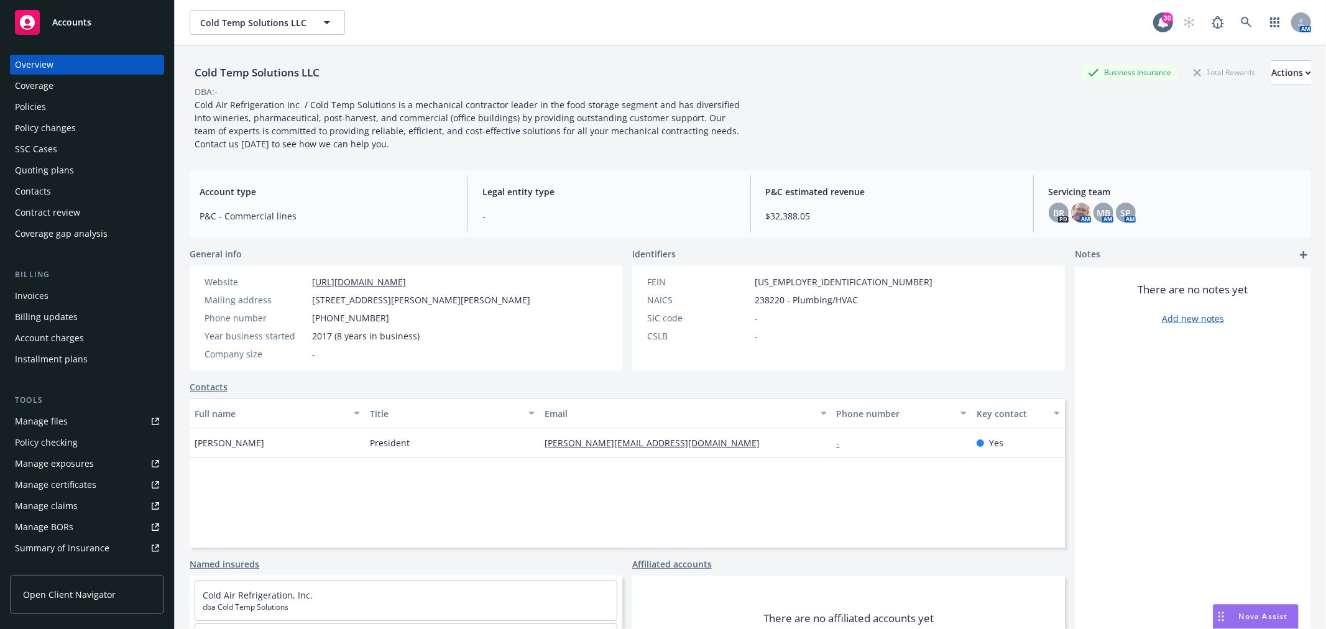
click at [81, 485] on div "Manage certificates" at bounding box center [55, 485] width 81 height 20
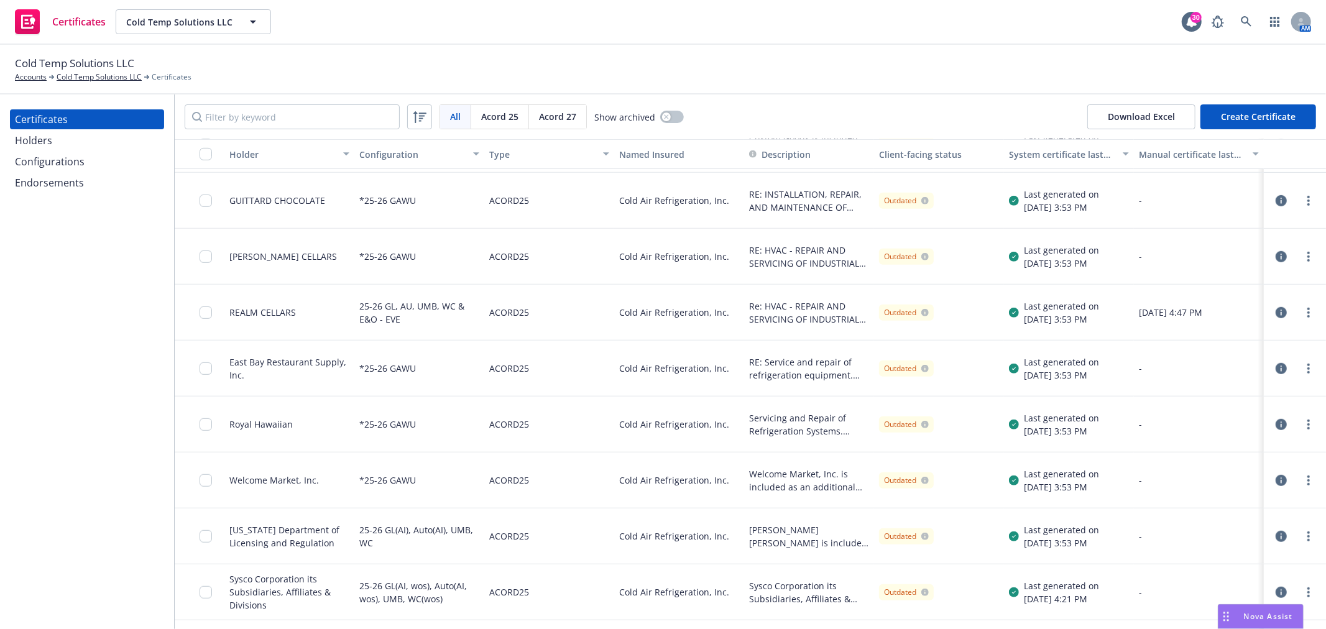
scroll to position [760, 0]
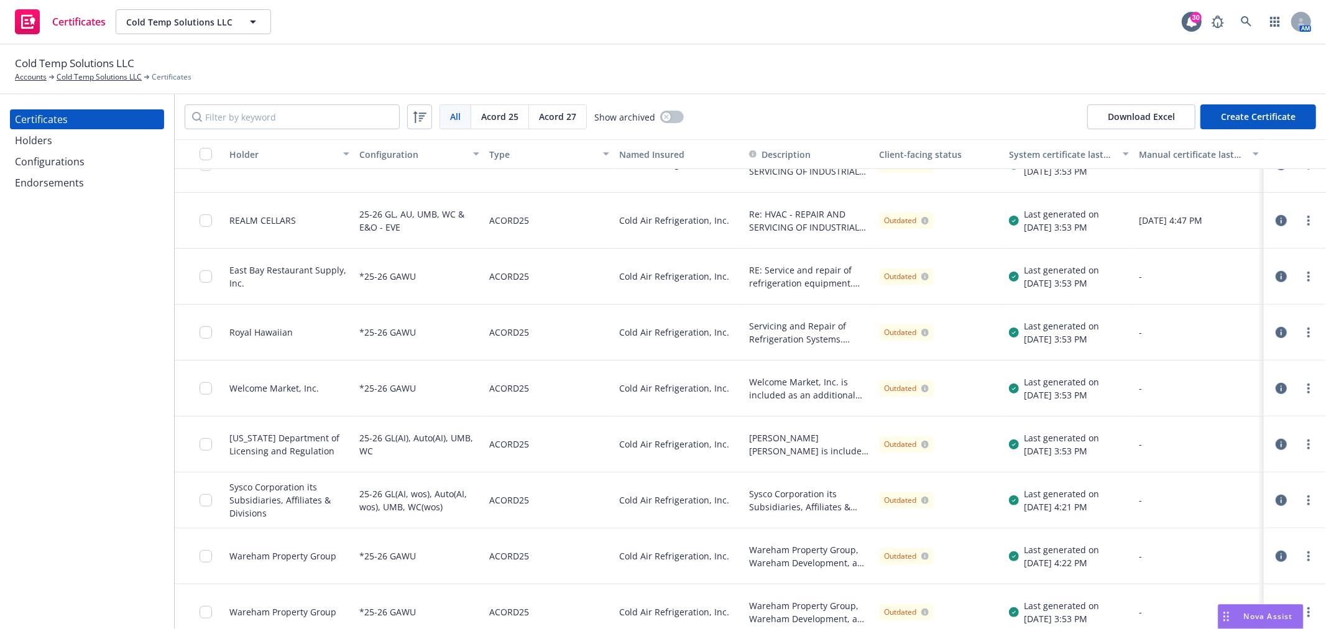
click at [489, 113] on span "Acord 25" at bounding box center [499, 116] width 37 height 13
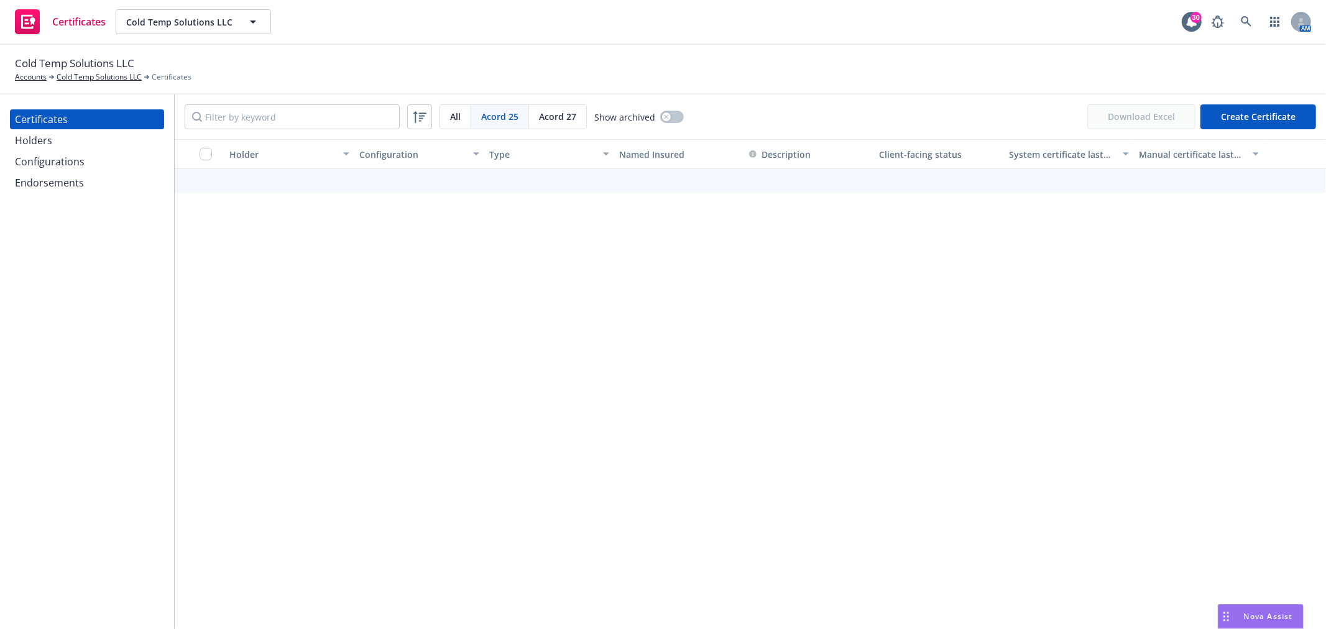
click at [553, 116] on span "Acord 27" at bounding box center [557, 116] width 37 height 13
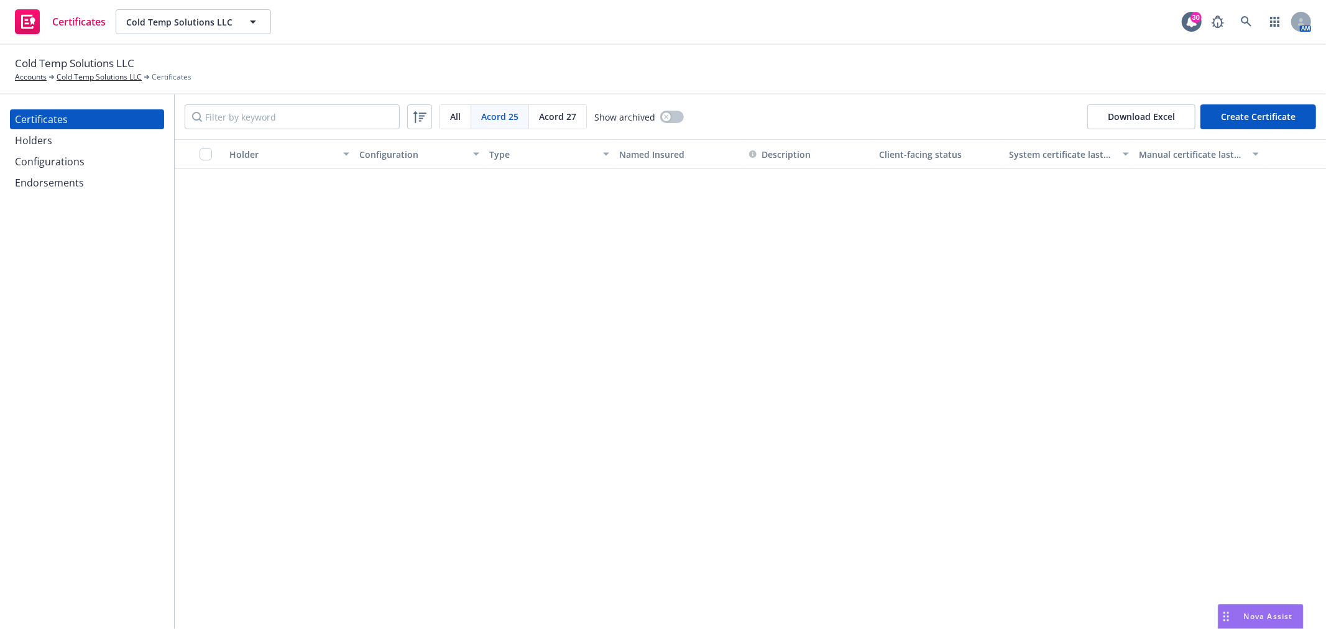
scroll to position [50, 0]
click at [507, 112] on span "Acord 25" at bounding box center [499, 116] width 37 height 13
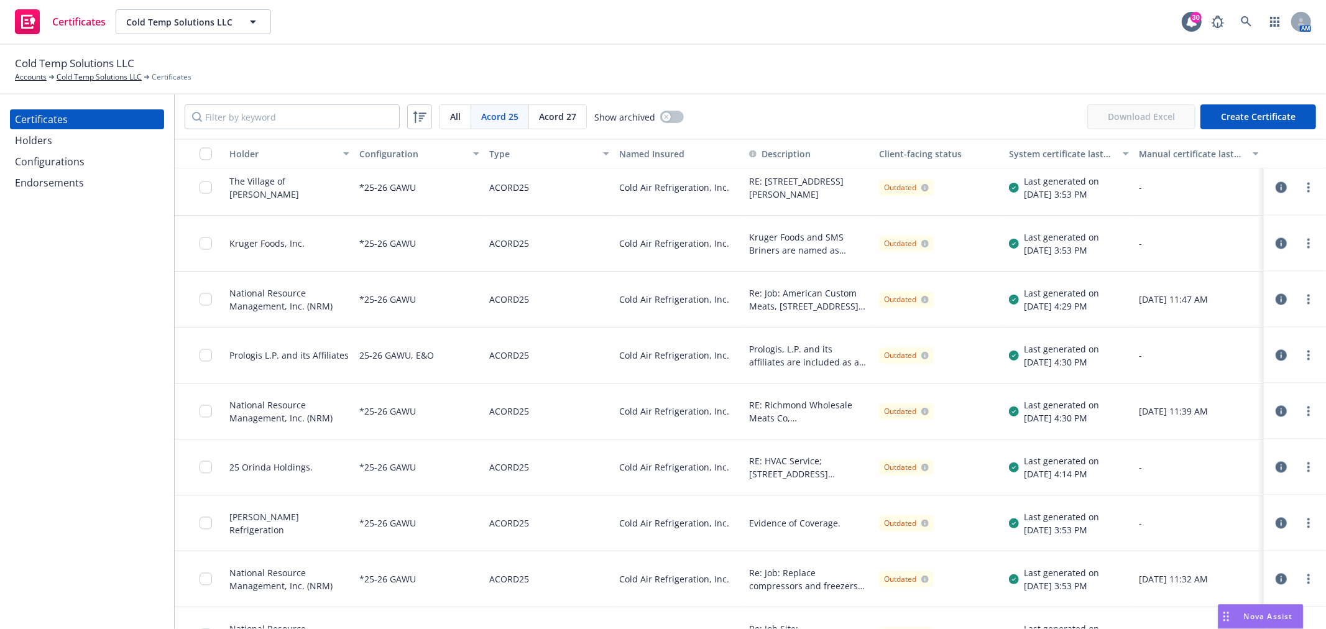
scroll to position [2061, 0]
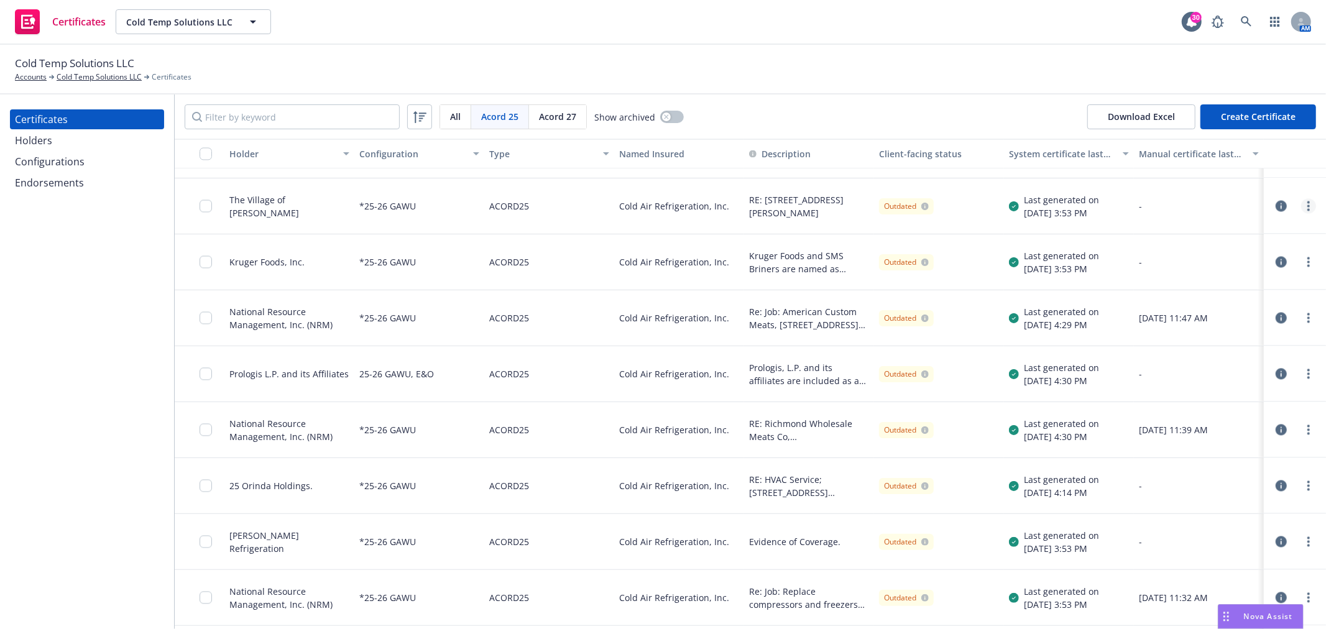
click at [1307, 206] on circle "more" at bounding box center [1308, 206] width 2 height 2
click at [38, 144] on div "Holders" at bounding box center [33, 141] width 37 height 20
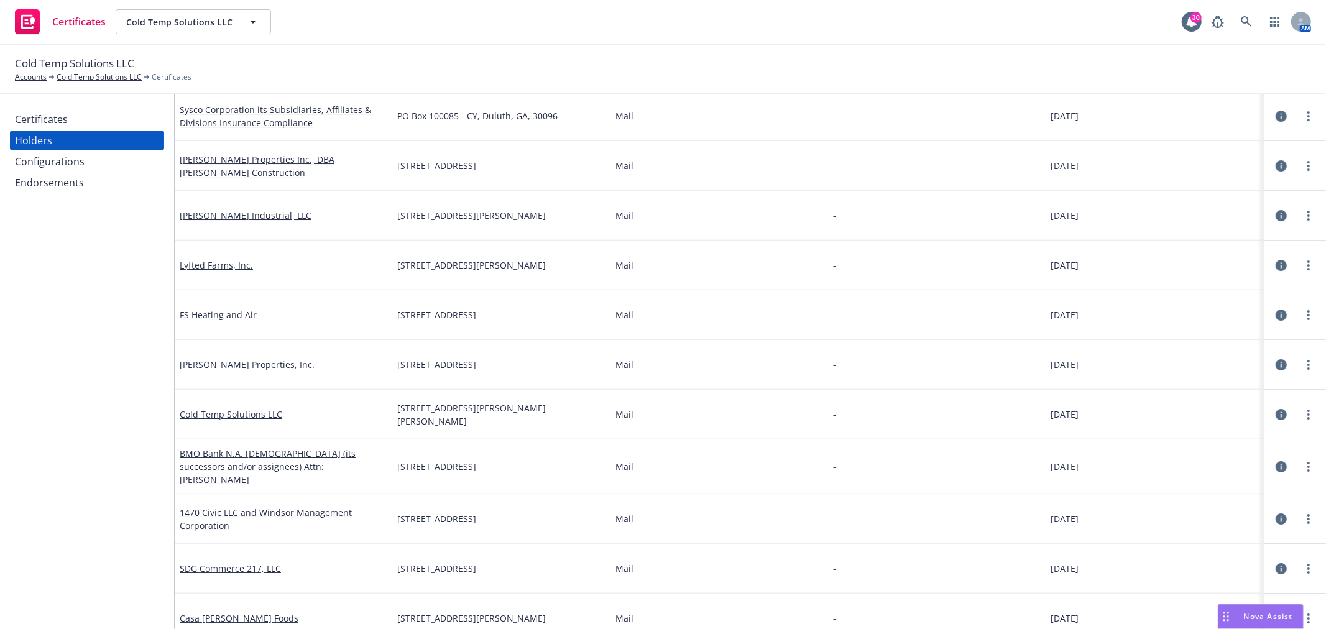
scroll to position [574, 0]
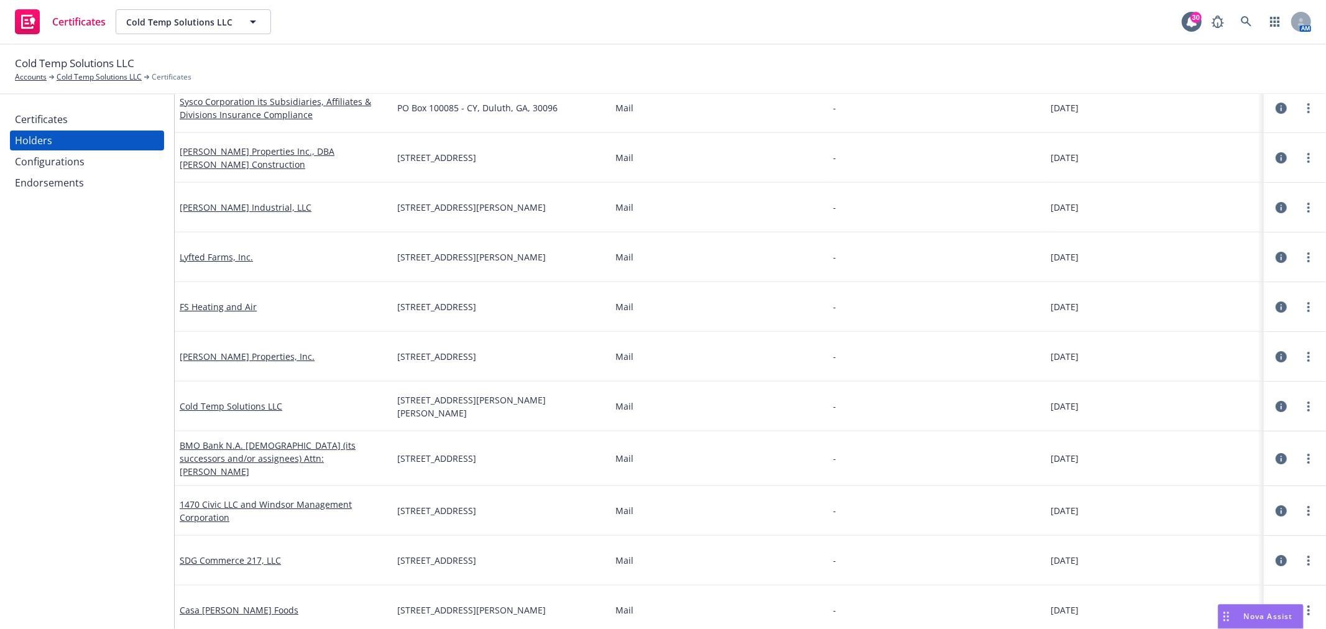
click at [55, 157] on div "Configurations" at bounding box center [50, 162] width 70 height 20
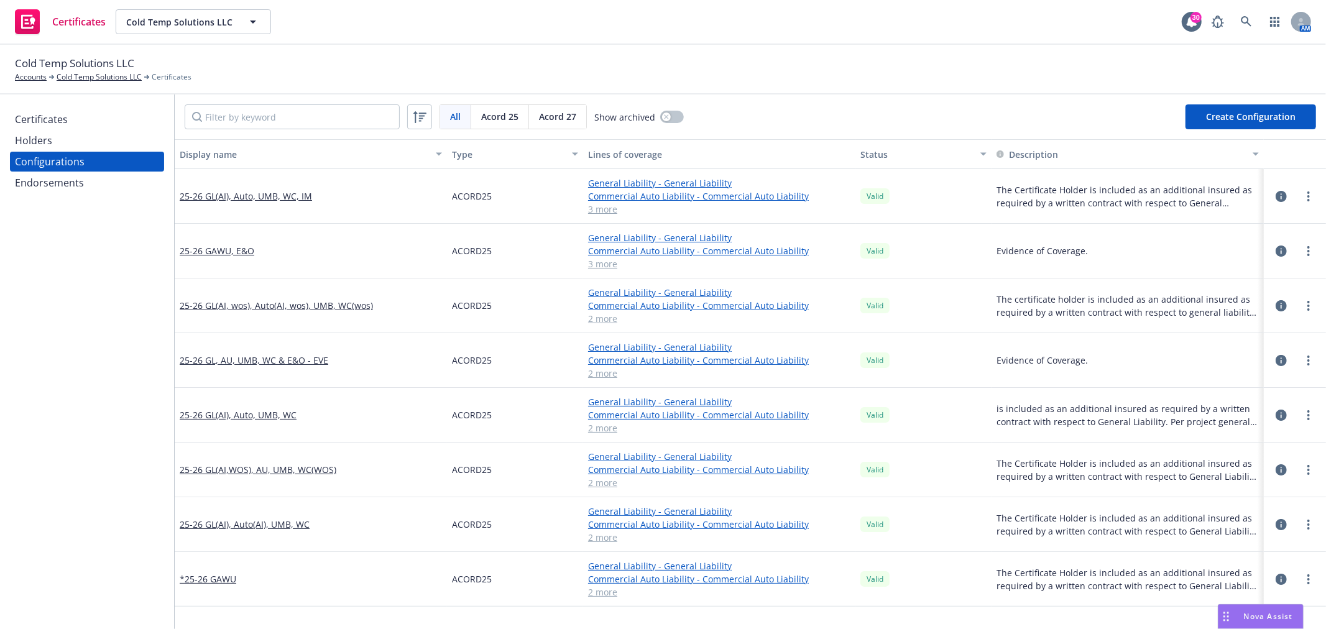
click at [75, 181] on div "Endorsements" at bounding box center [49, 183] width 69 height 20
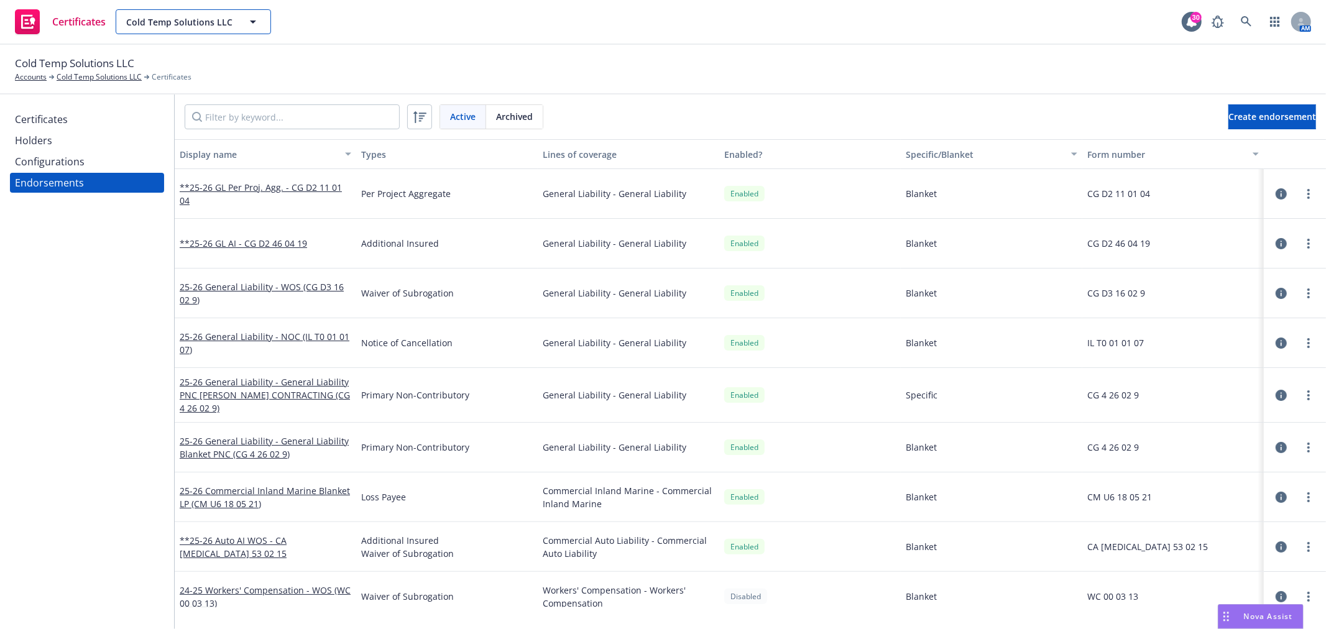
click at [247, 19] on icon "button" at bounding box center [253, 21] width 15 height 15
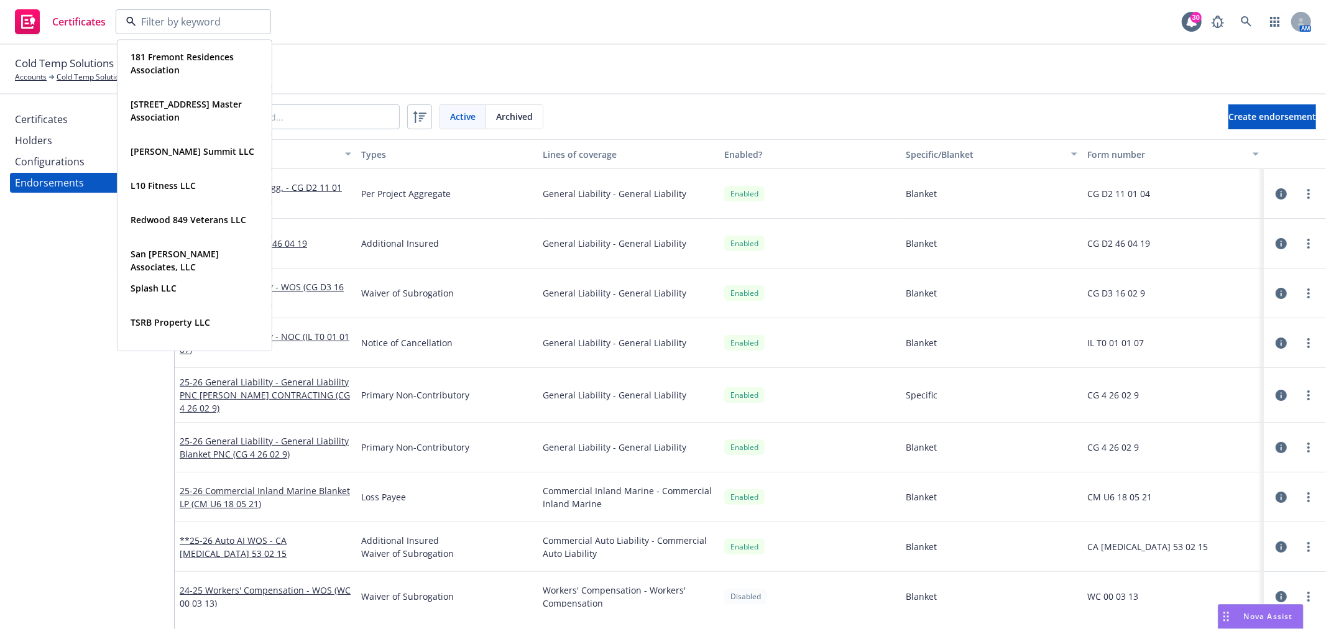
click at [359, 14] on div "Certificates 181 Fremont Residences Association Type Commercial FEIN 82-1713007…" at bounding box center [663, 22] width 1326 height 45
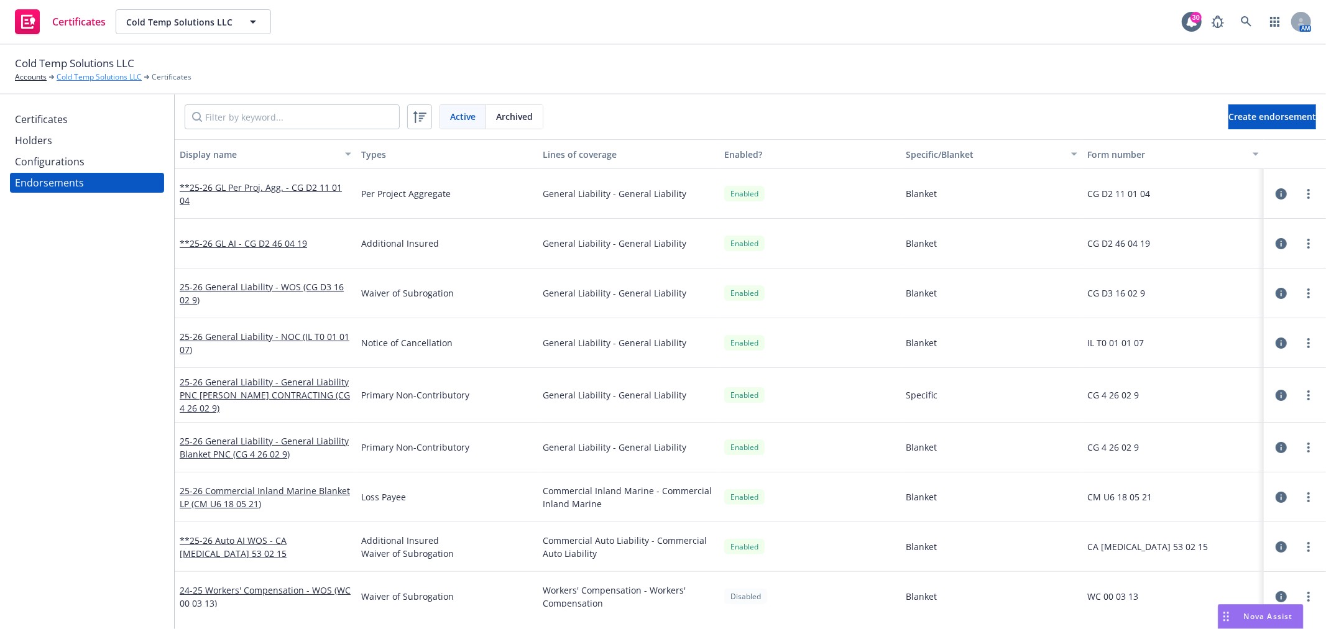
click at [94, 78] on link "Cold Temp Solutions LLC" at bounding box center [99, 76] width 85 height 11
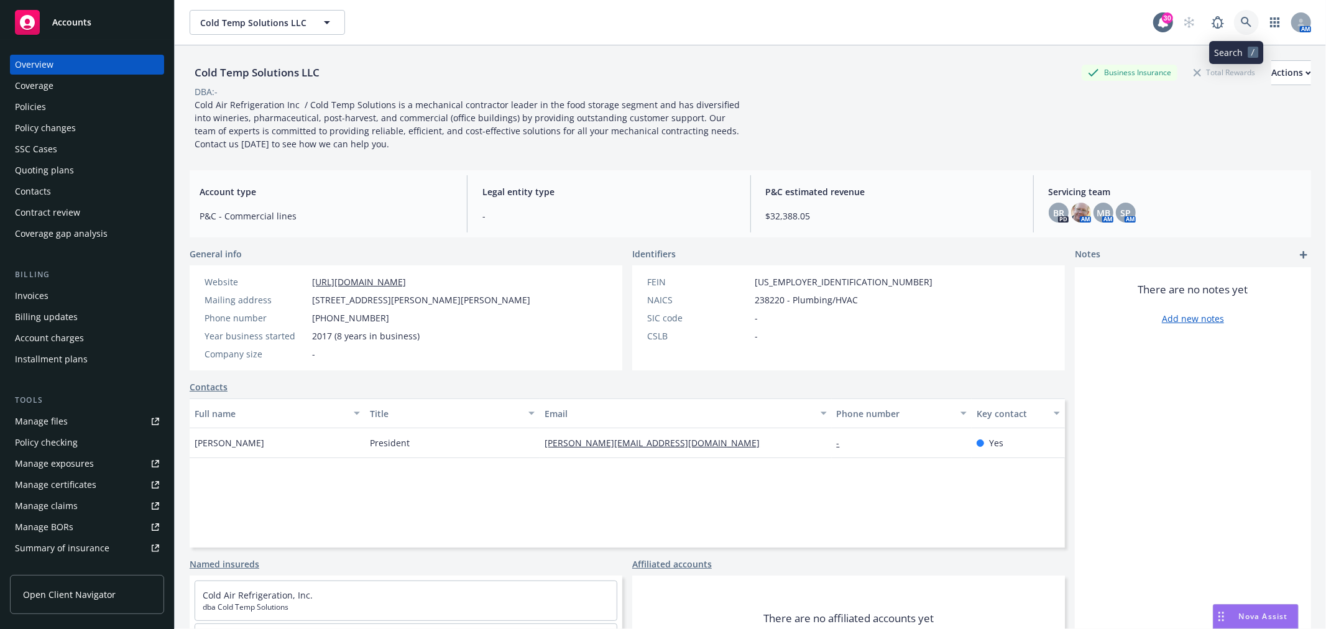
click at [1234, 24] on link at bounding box center [1246, 22] width 25 height 25
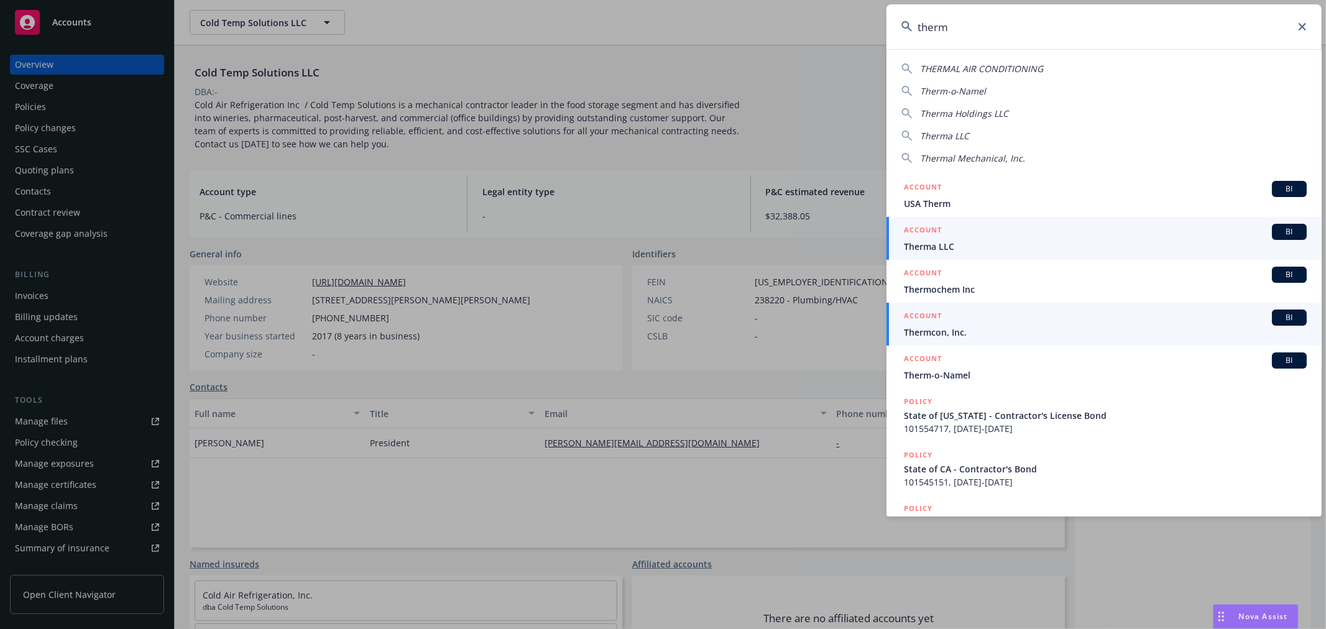
type input "therm"
click at [945, 328] on span "Thermcon, Inc." at bounding box center [1105, 332] width 403 height 13
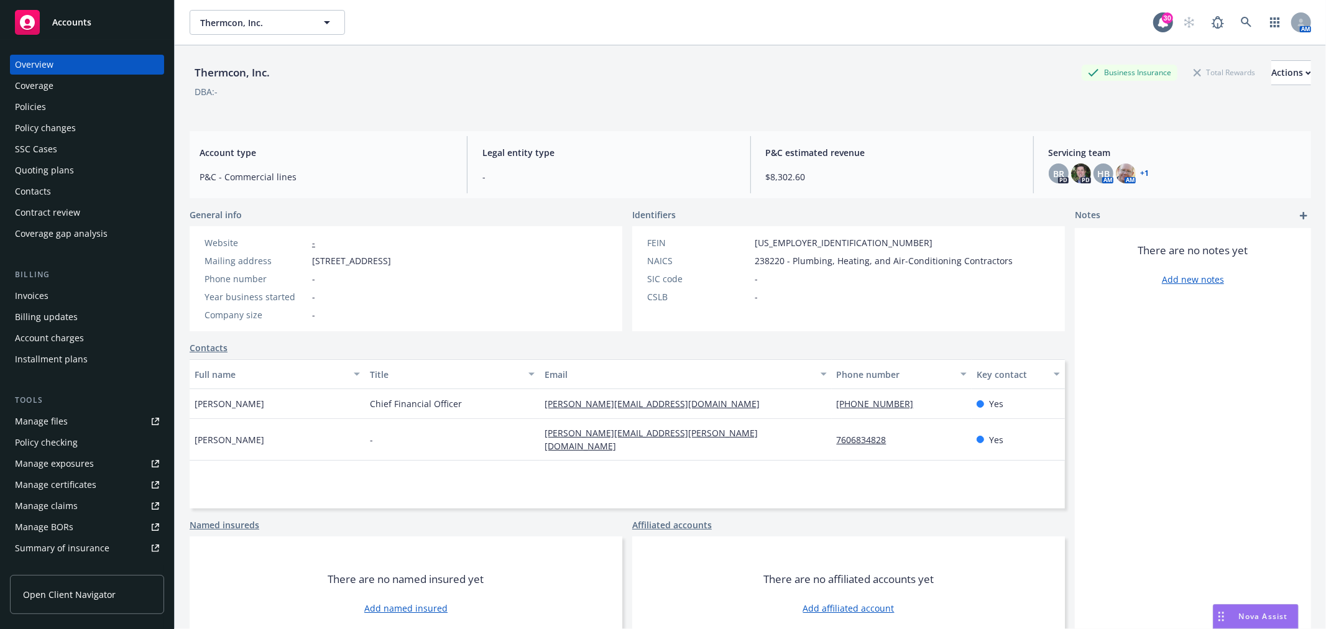
click at [70, 481] on div "Manage certificates" at bounding box center [55, 485] width 81 height 20
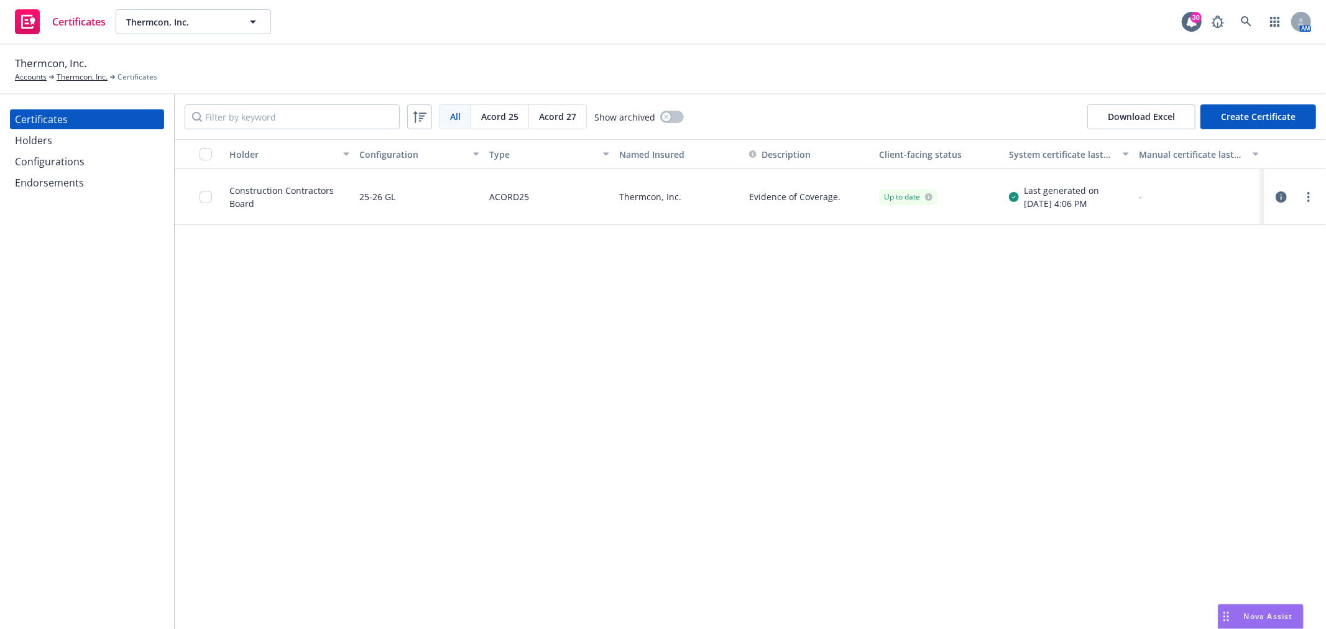
click at [557, 118] on span "Acord 27" at bounding box center [557, 116] width 37 height 13
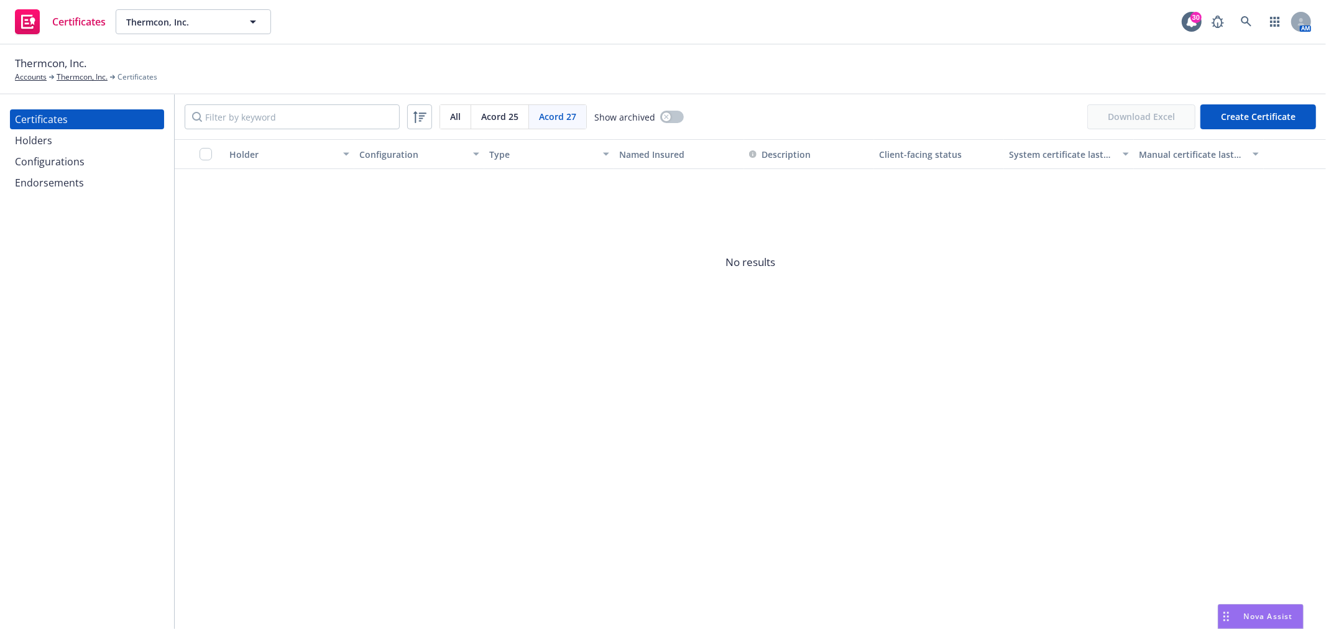
click at [492, 115] on span "Acord 25" at bounding box center [499, 116] width 37 height 13
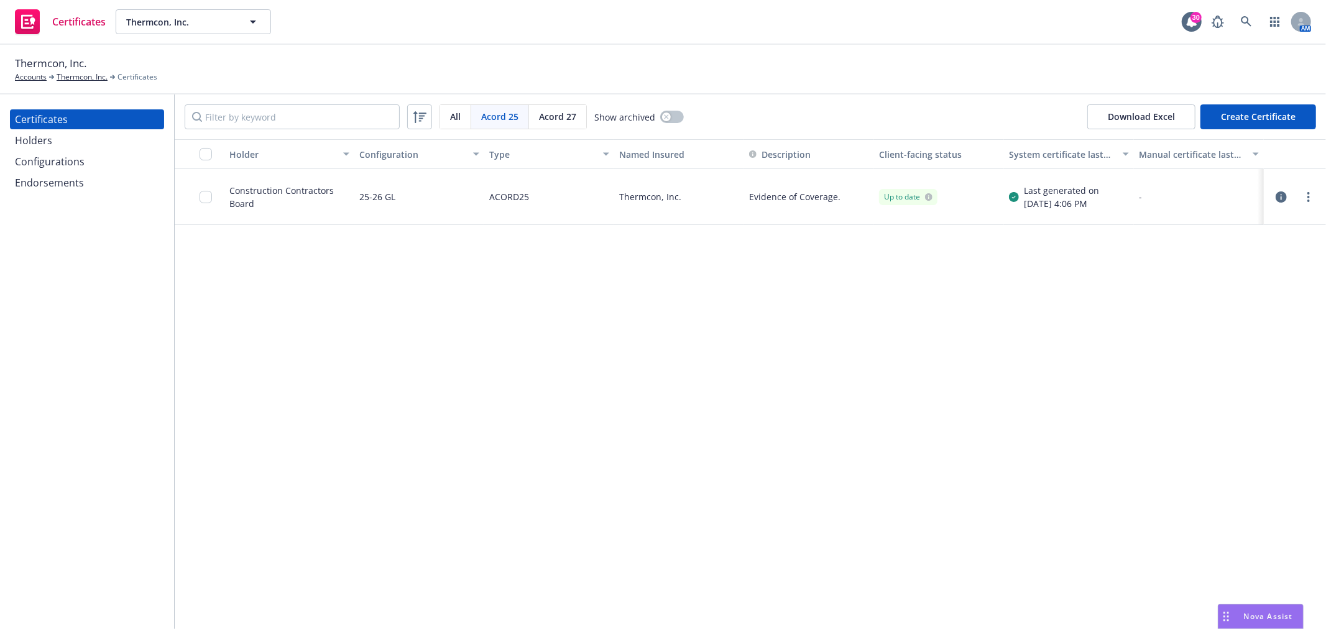
click at [50, 135] on div "Holders" at bounding box center [33, 141] width 37 height 20
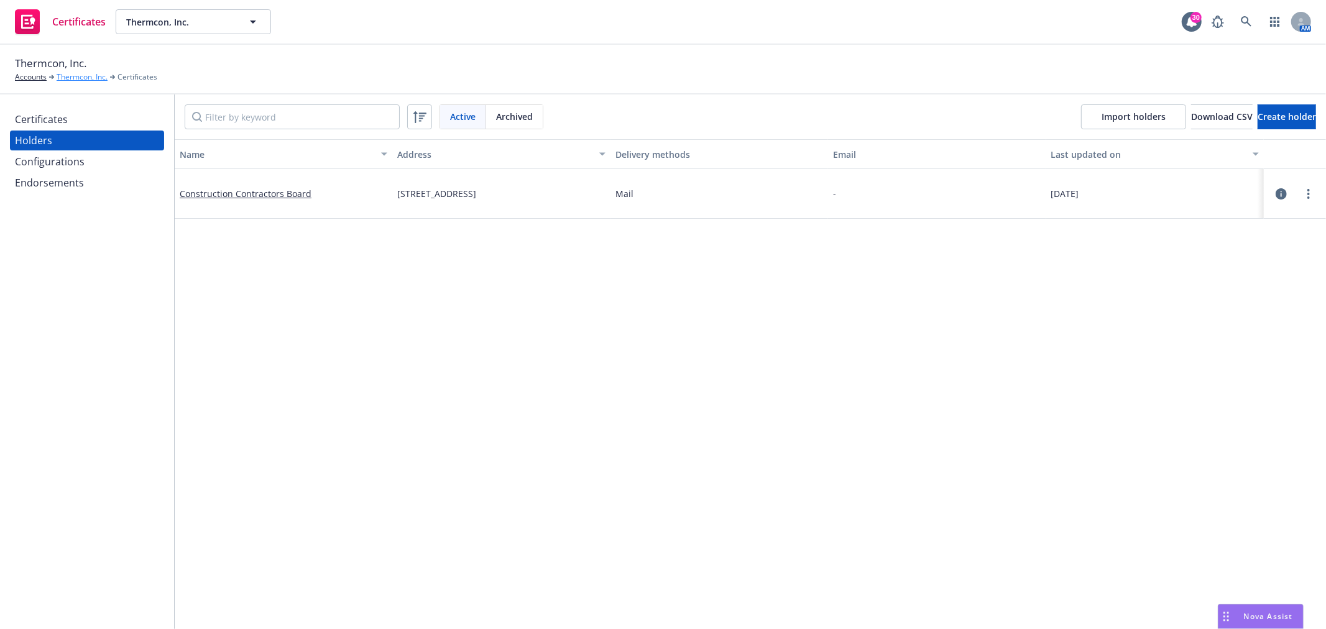
click at [75, 75] on link "Thermcon, Inc." at bounding box center [82, 76] width 51 height 11
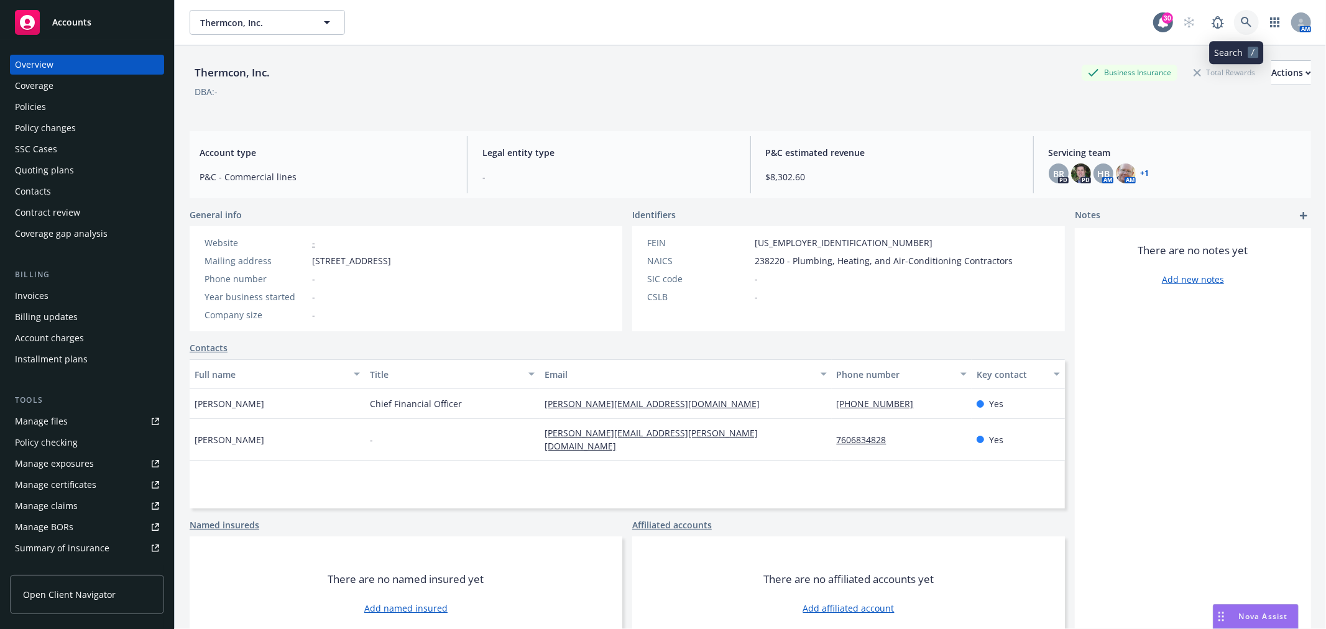
click at [1241, 20] on icon at bounding box center [1246, 22] width 11 height 11
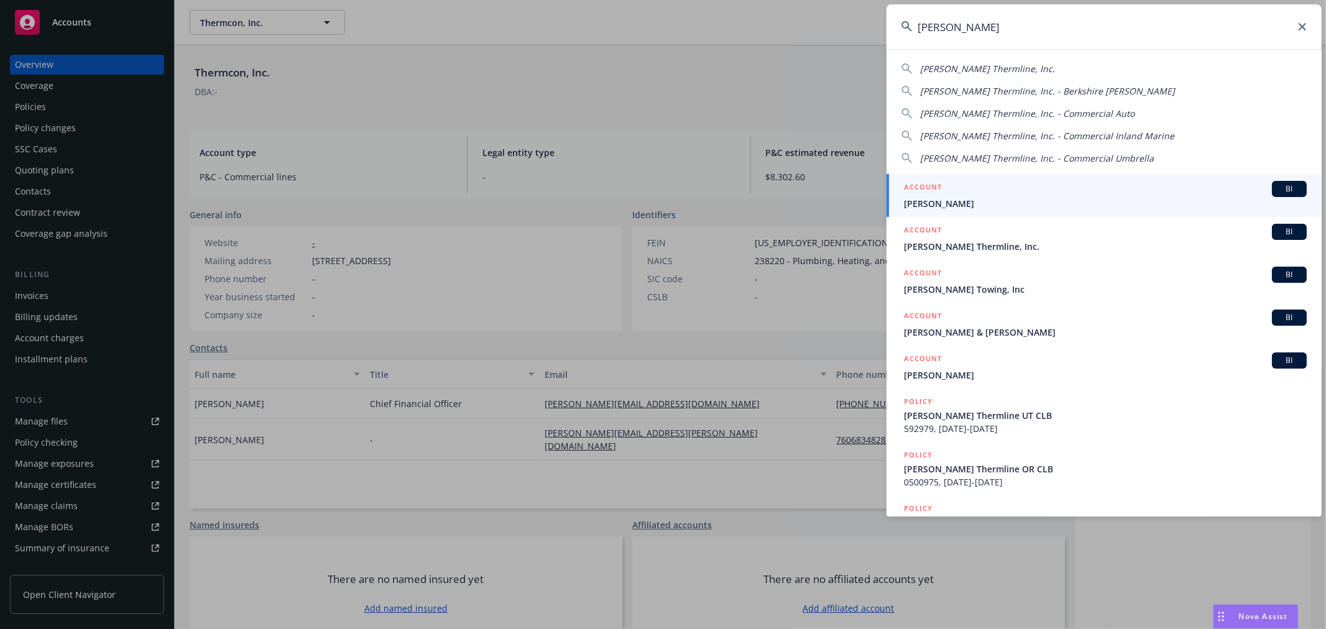
click at [972, 70] on span "Ricker Thermline, Inc." at bounding box center [987, 69] width 135 height 12
type input "Ricker Thermline, Inc."
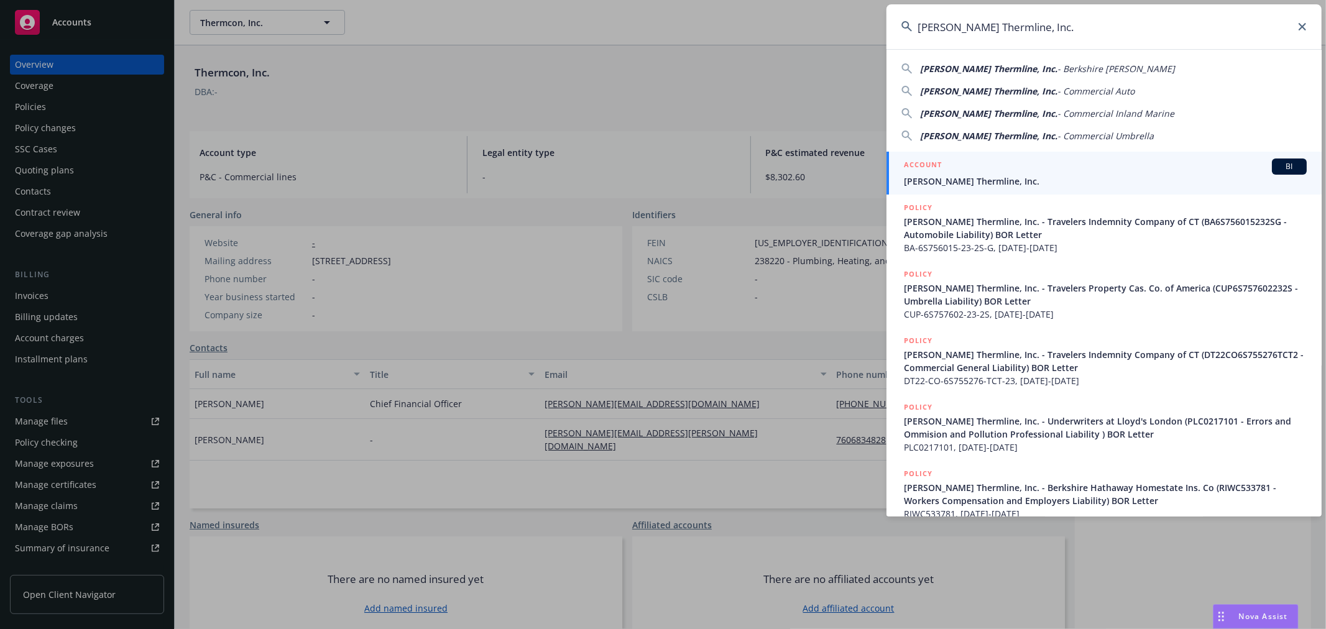
click at [937, 181] on span "Ricker Thermline, Inc." at bounding box center [1105, 181] width 403 height 13
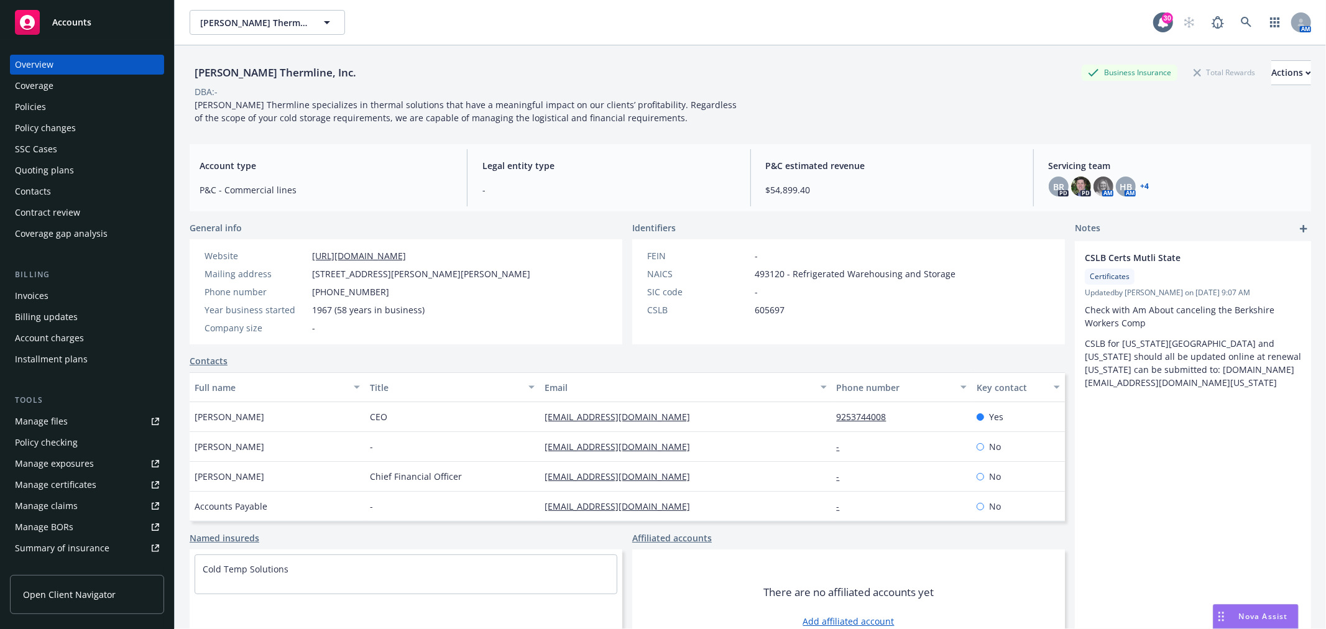
click at [76, 483] on div "Manage certificates" at bounding box center [55, 485] width 81 height 20
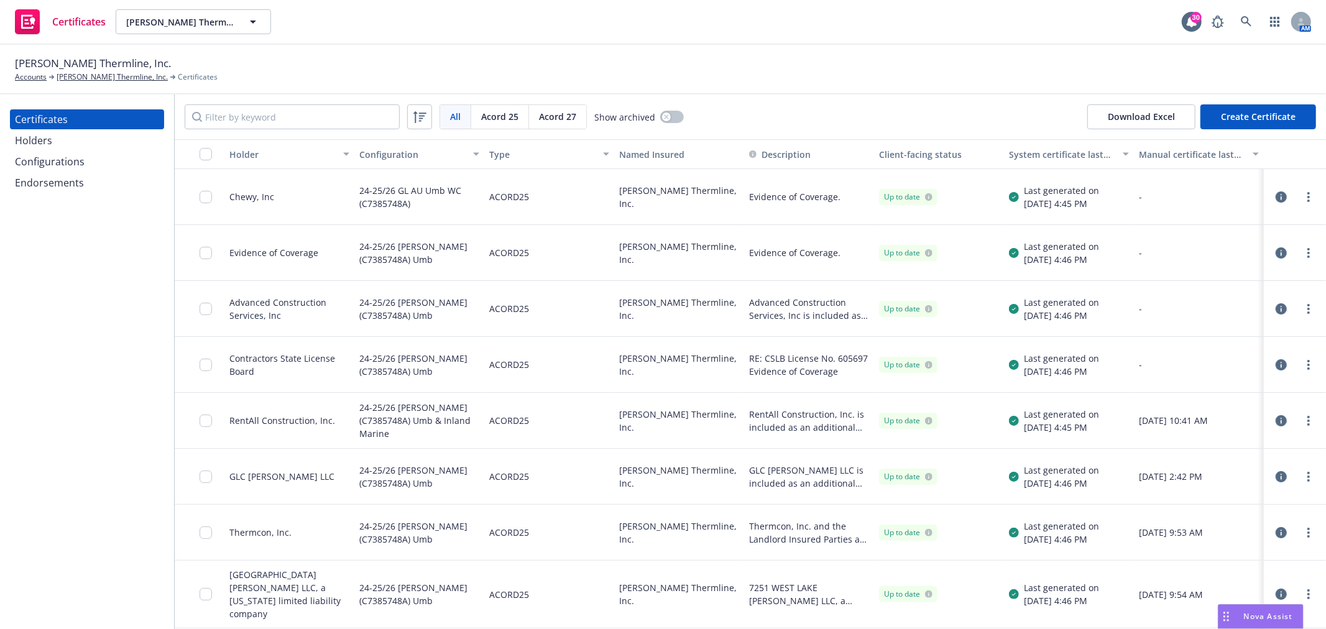
click at [36, 140] on div "Holders" at bounding box center [33, 141] width 37 height 20
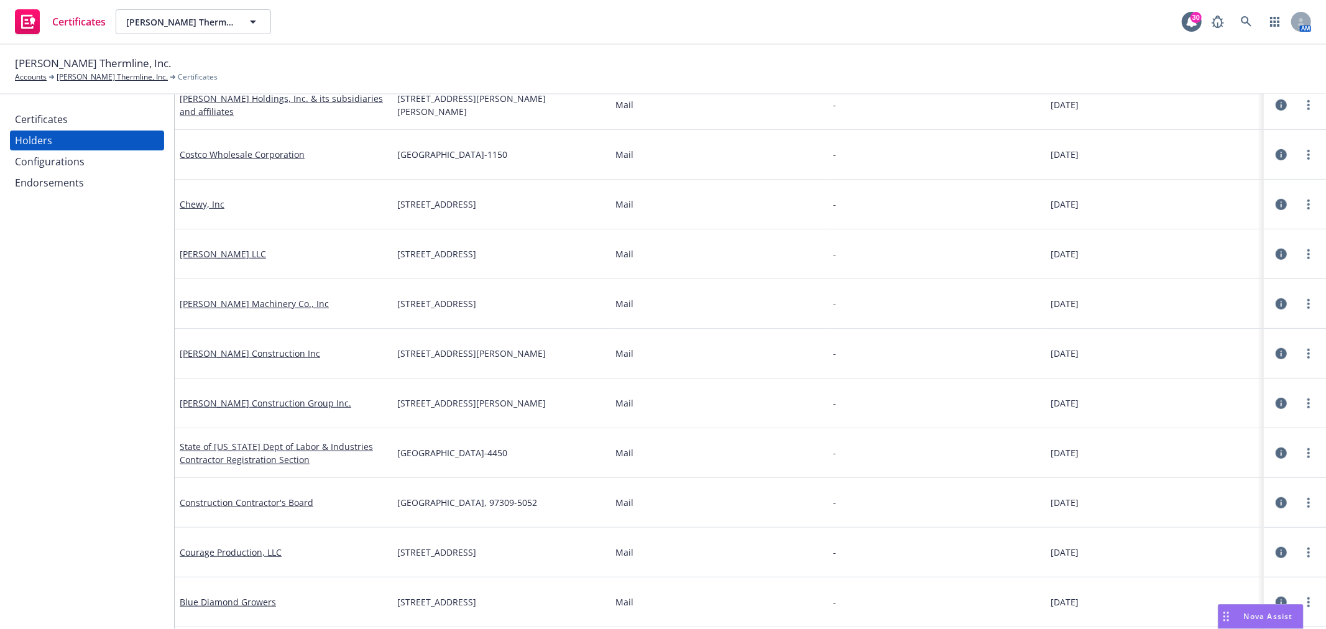
scroll to position [345, 0]
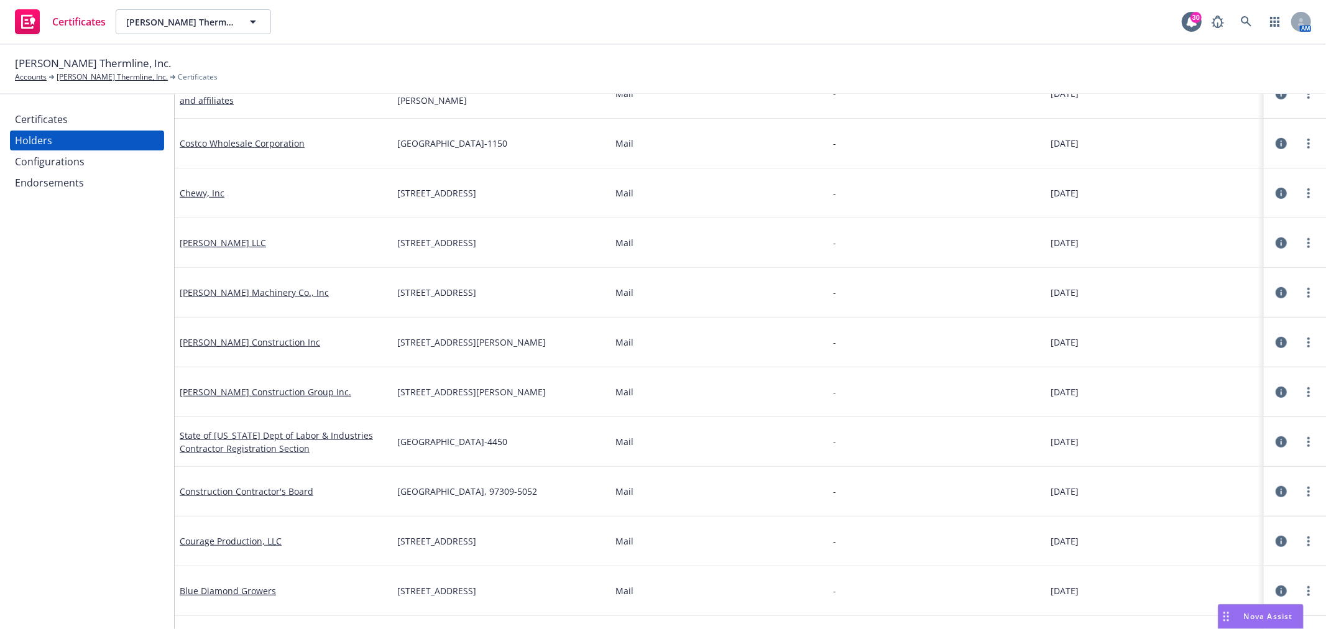
click at [47, 160] on div "Configurations" at bounding box center [50, 162] width 70 height 20
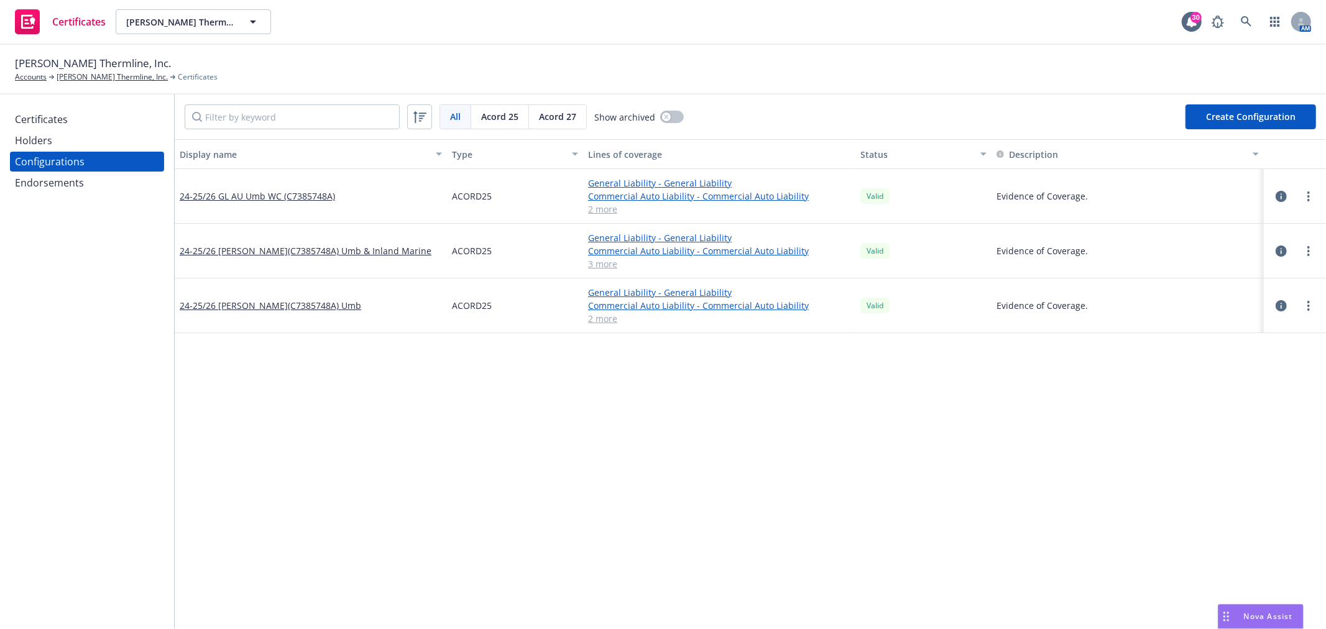
click at [543, 114] on span "Acord 27" at bounding box center [557, 116] width 37 height 13
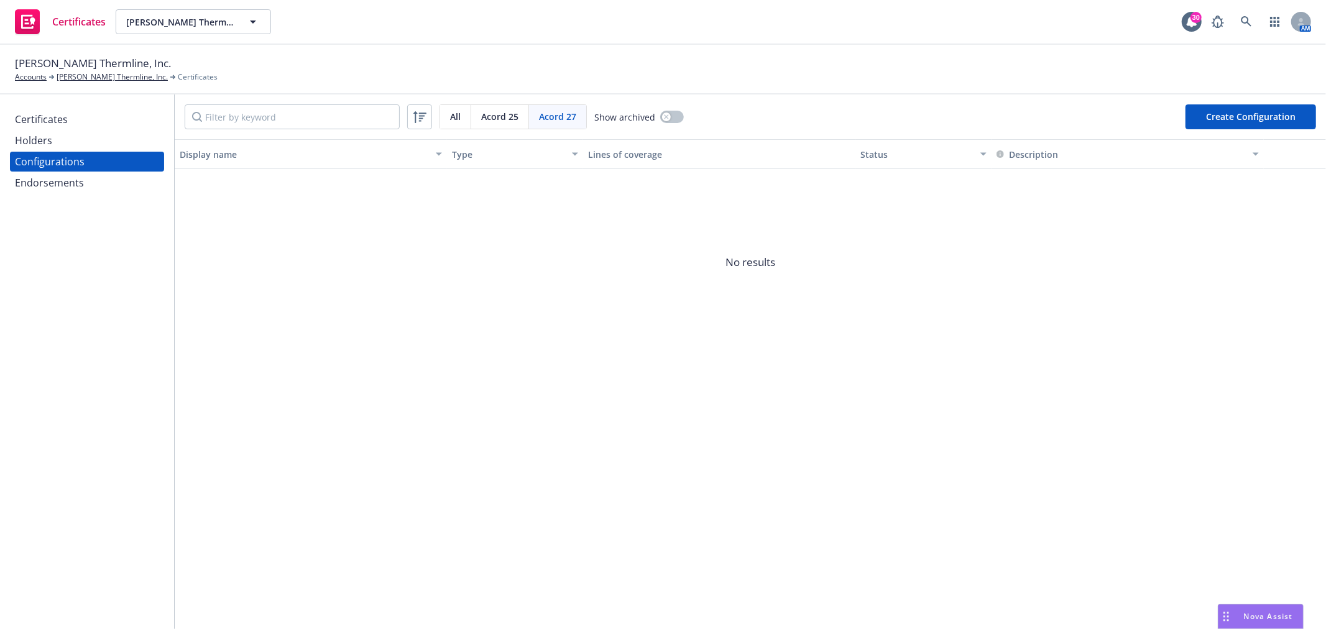
click at [495, 116] on span "Acord 25" at bounding box center [499, 116] width 37 height 13
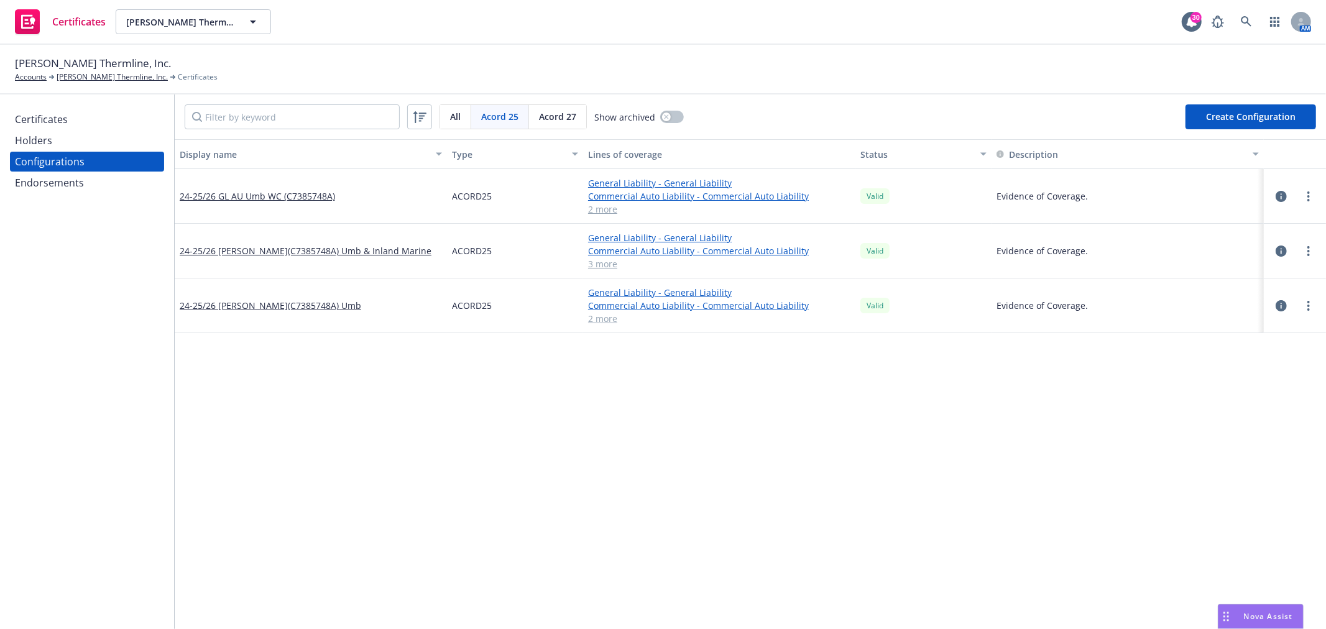
click at [45, 182] on div "Endorsements" at bounding box center [49, 183] width 69 height 20
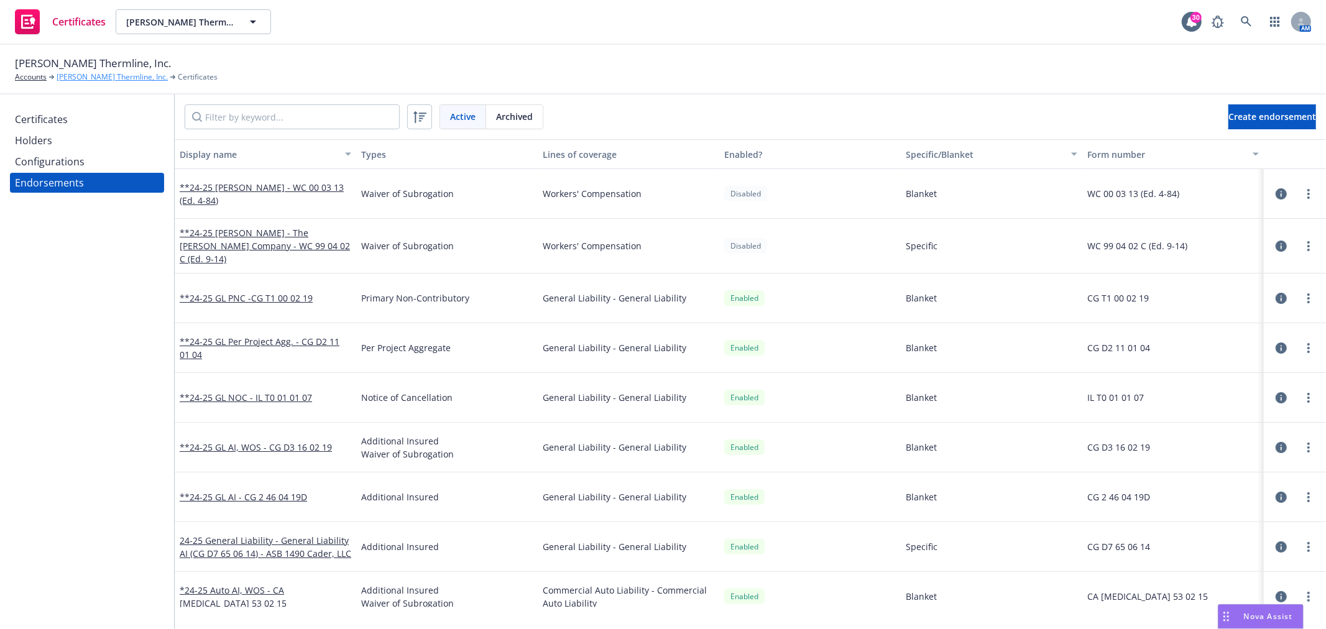
click at [100, 80] on link "[PERSON_NAME] Thermline, Inc." at bounding box center [112, 76] width 111 height 11
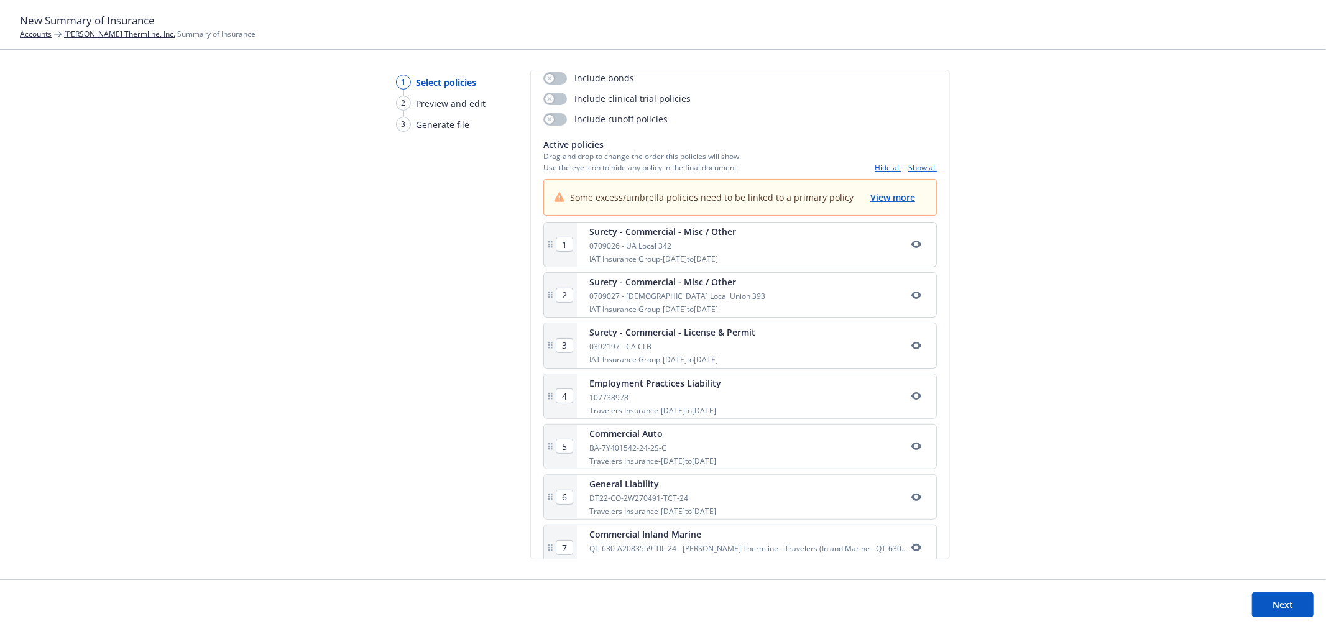
scroll to position [138, 0]
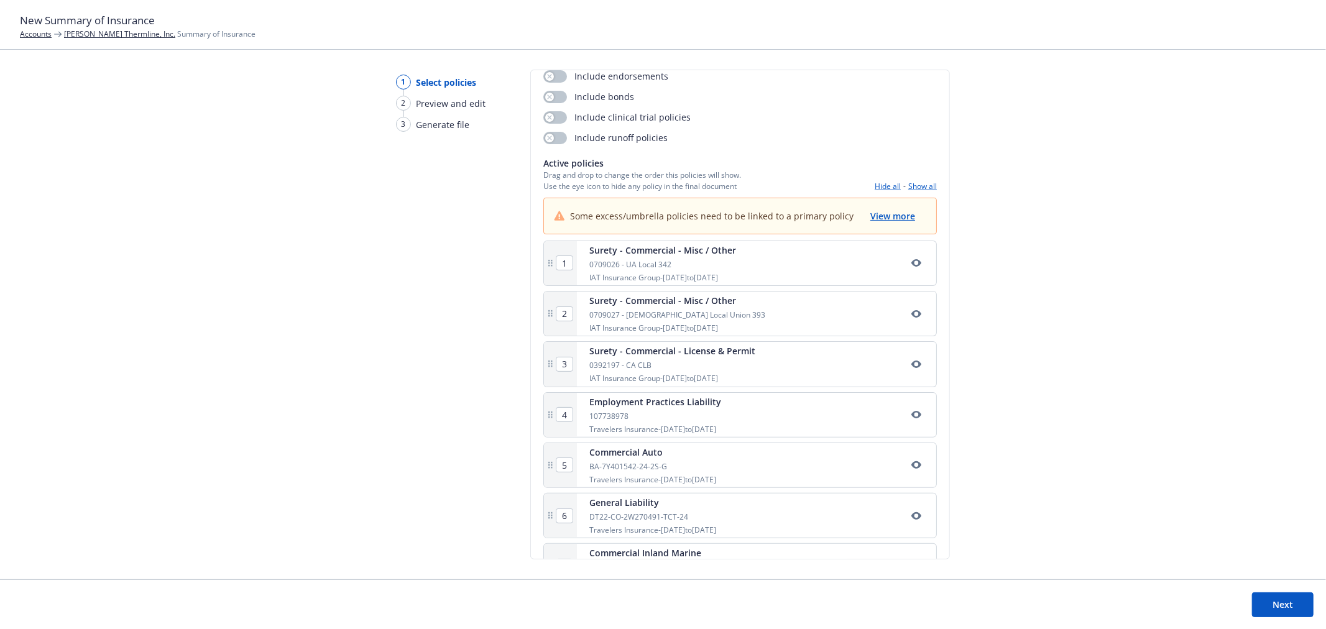
click at [85, 34] on link "[PERSON_NAME] Thermline, Inc." at bounding box center [119, 34] width 111 height 11
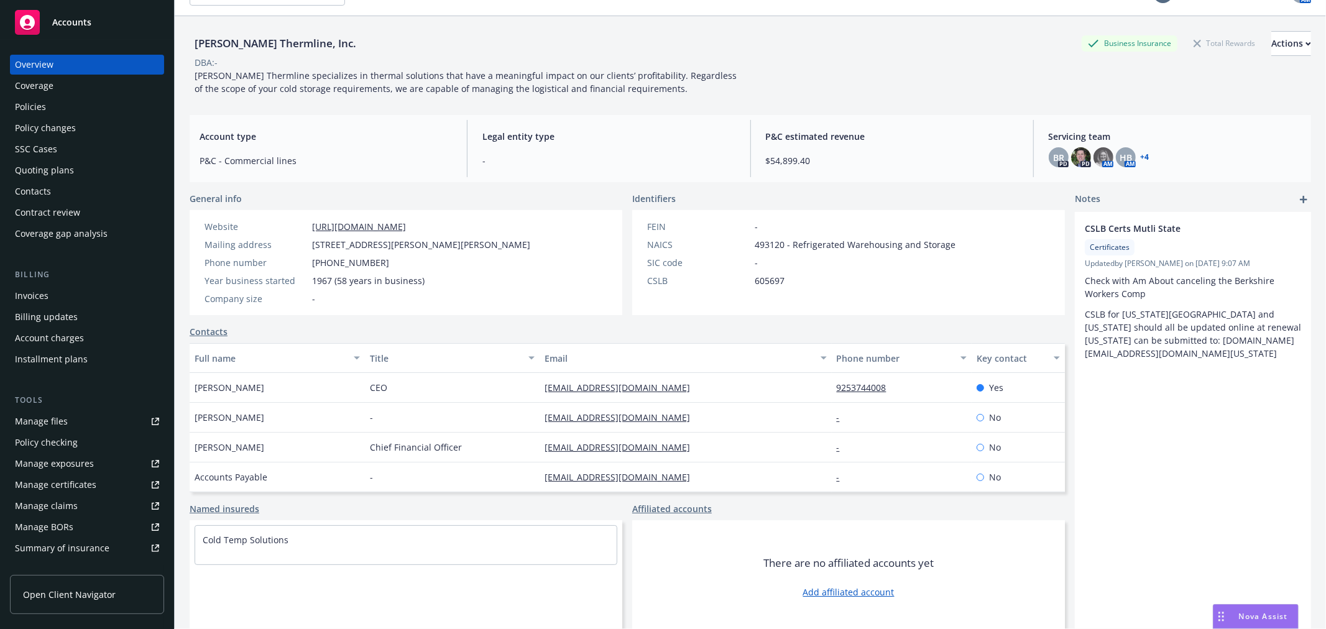
scroll to position [45, 0]
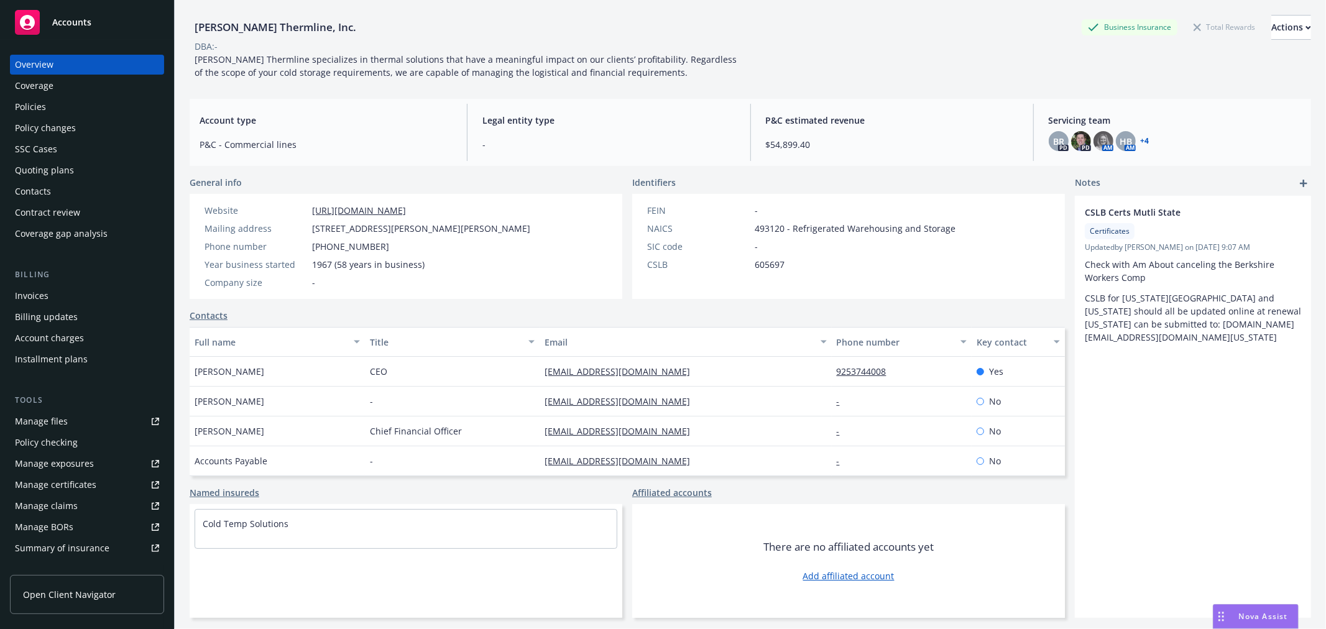
click at [44, 104] on div "Policies" at bounding box center [30, 107] width 31 height 20
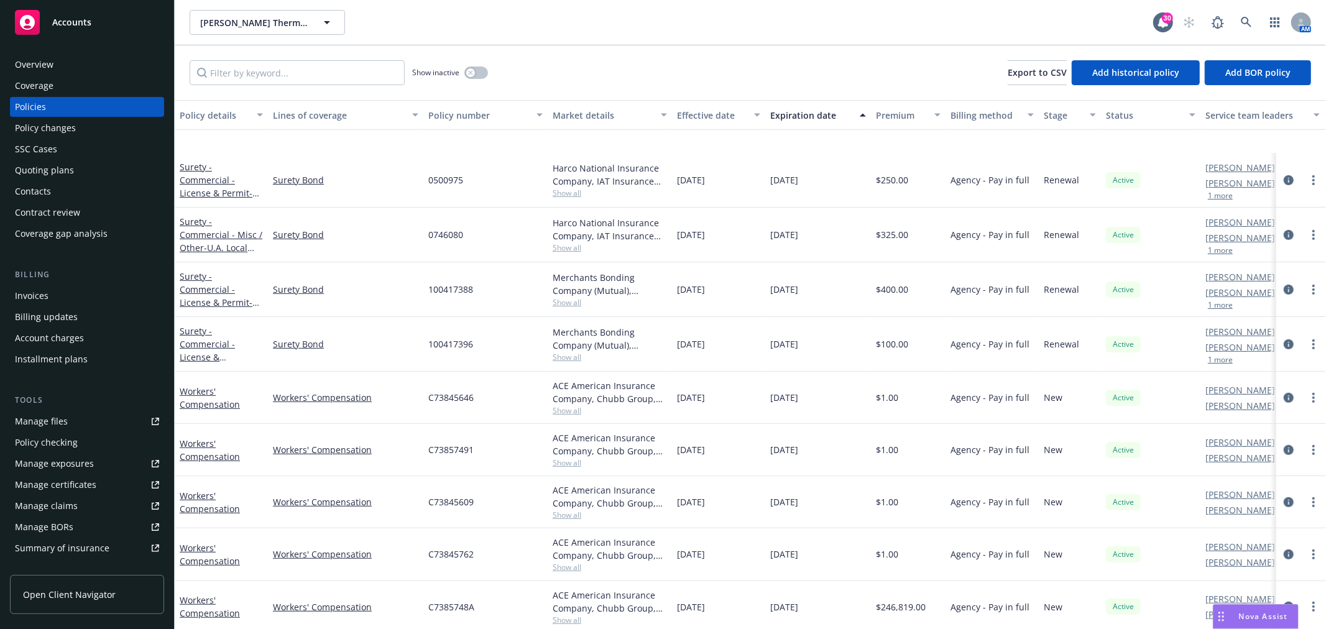
scroll to position [552, 0]
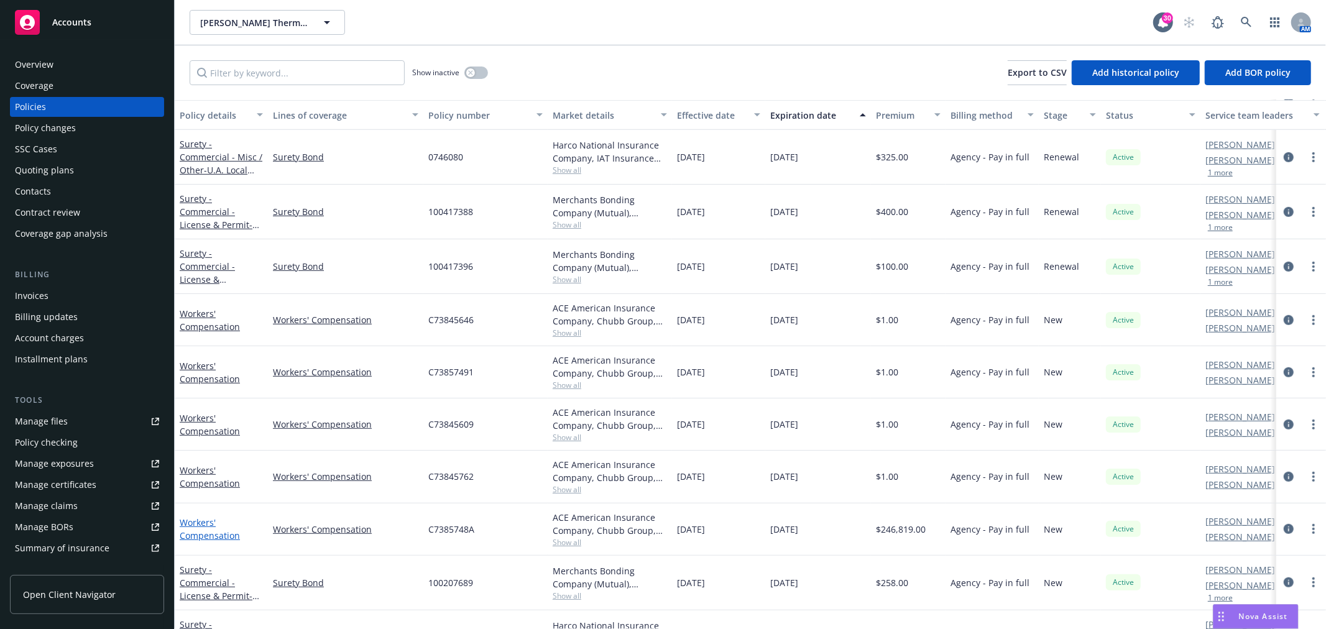
click at [208, 533] on link "Workers' Compensation" at bounding box center [210, 529] width 60 height 25
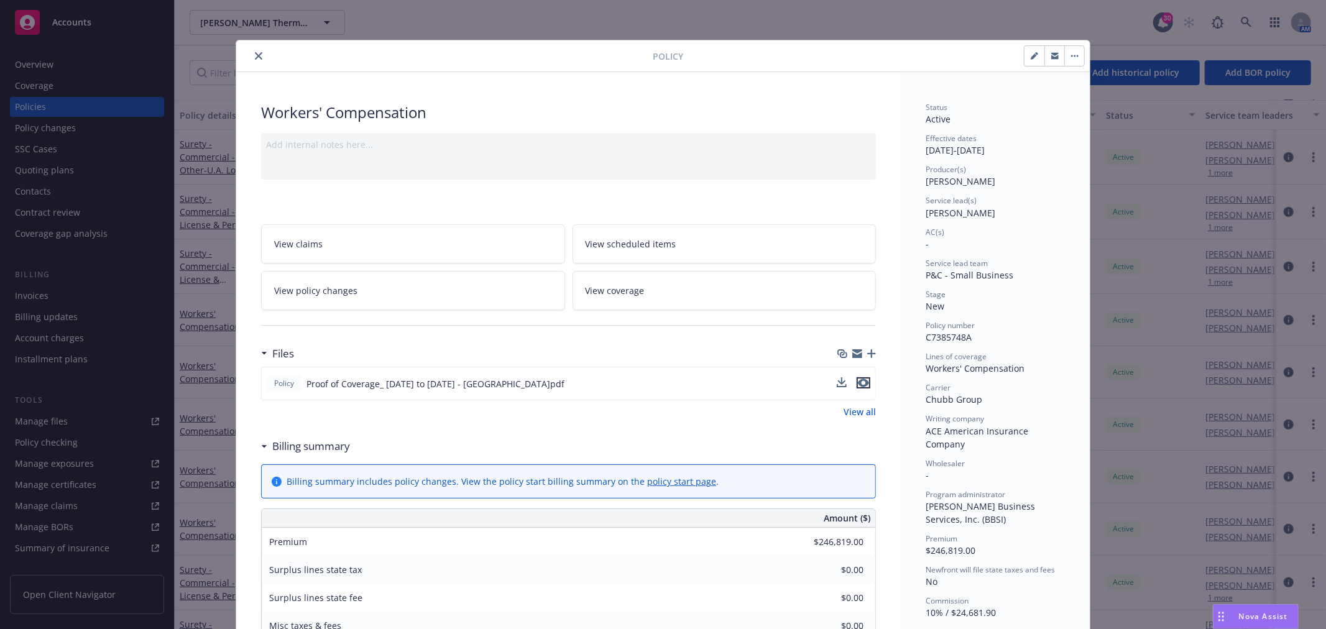
click at [858, 382] on icon "preview file" at bounding box center [863, 383] width 11 height 9
click at [255, 55] on icon "close" at bounding box center [258, 55] width 7 height 7
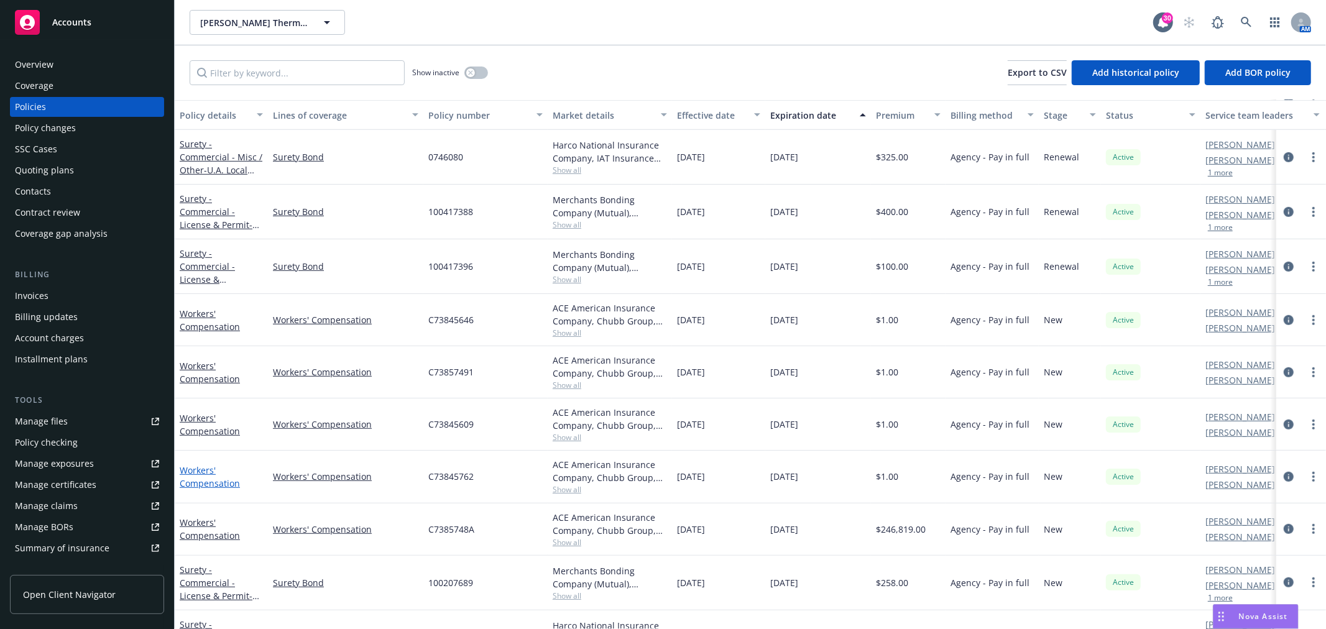
click at [201, 474] on link "Workers' Compensation" at bounding box center [210, 476] width 60 height 25
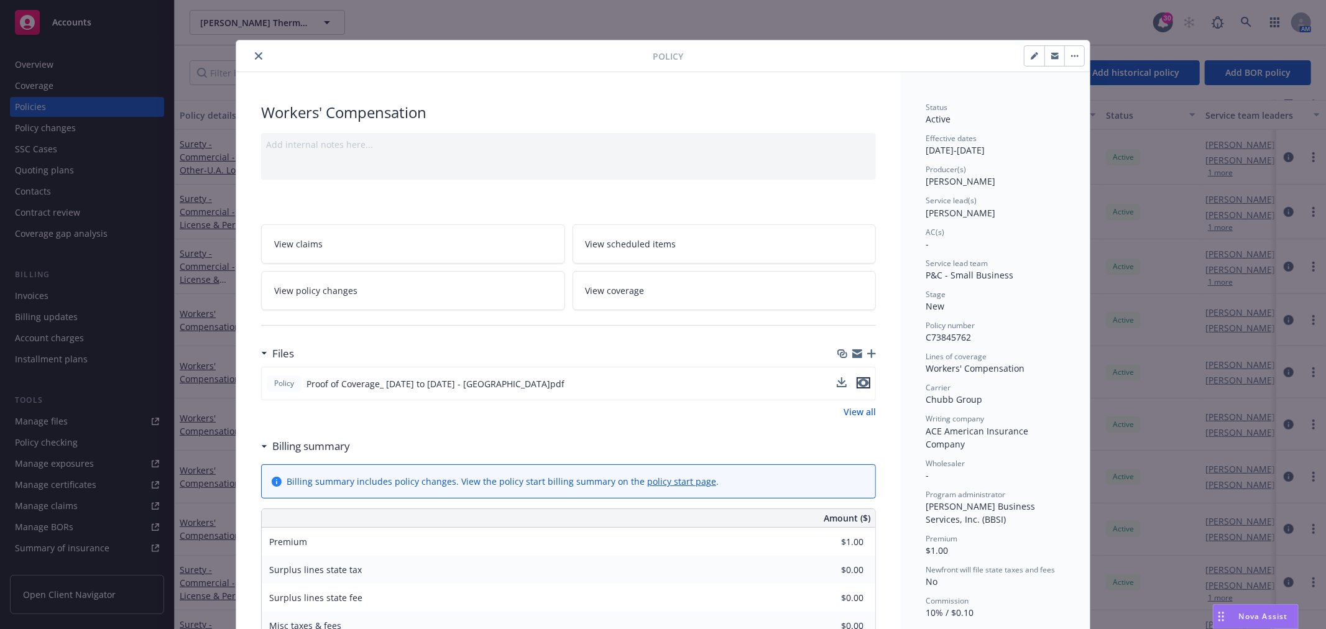
click at [861, 384] on icon "preview file" at bounding box center [863, 383] width 11 height 9
click at [255, 59] on icon "close" at bounding box center [258, 55] width 7 height 7
